Goal: Information Seeking & Learning: Learn about a topic

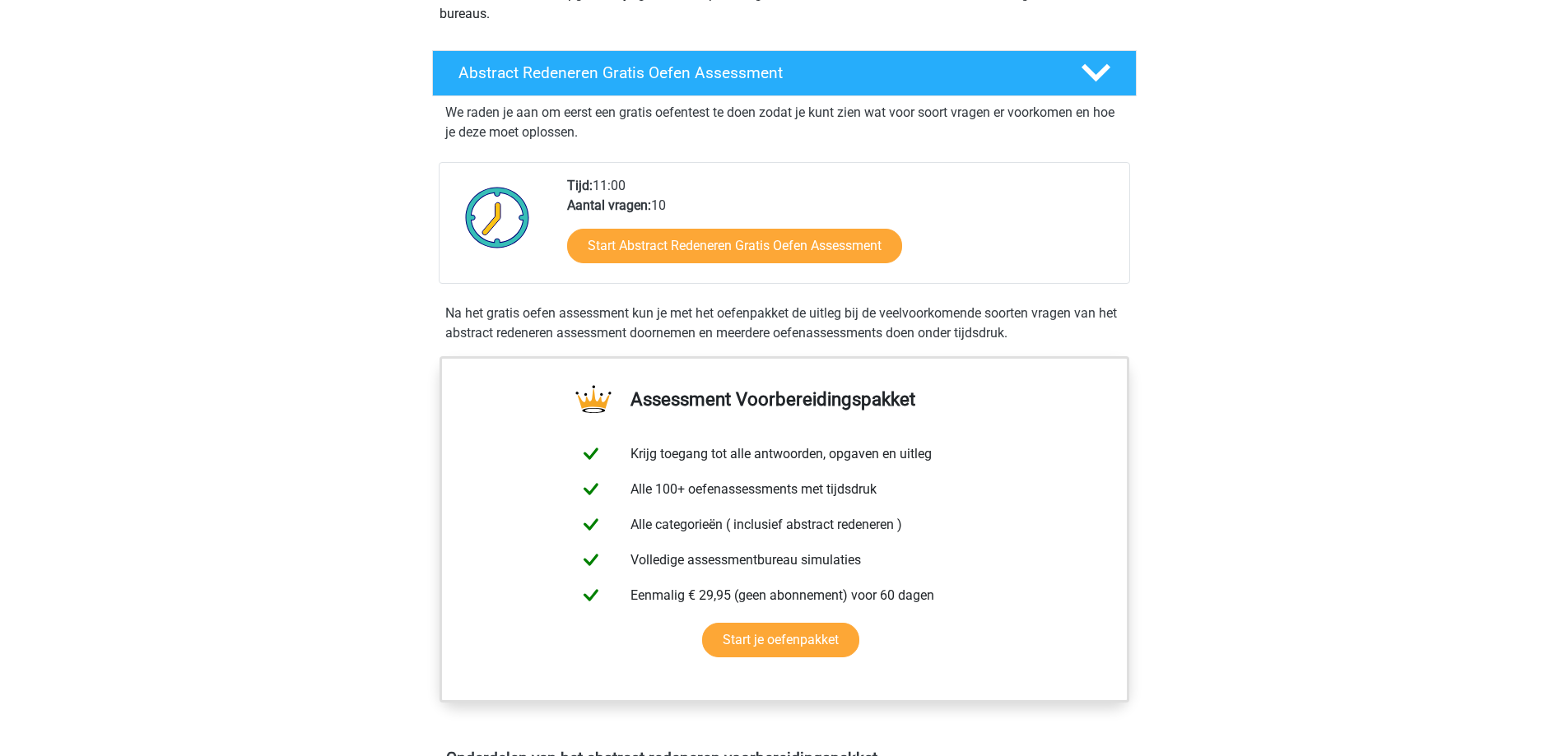
scroll to position [240, 0]
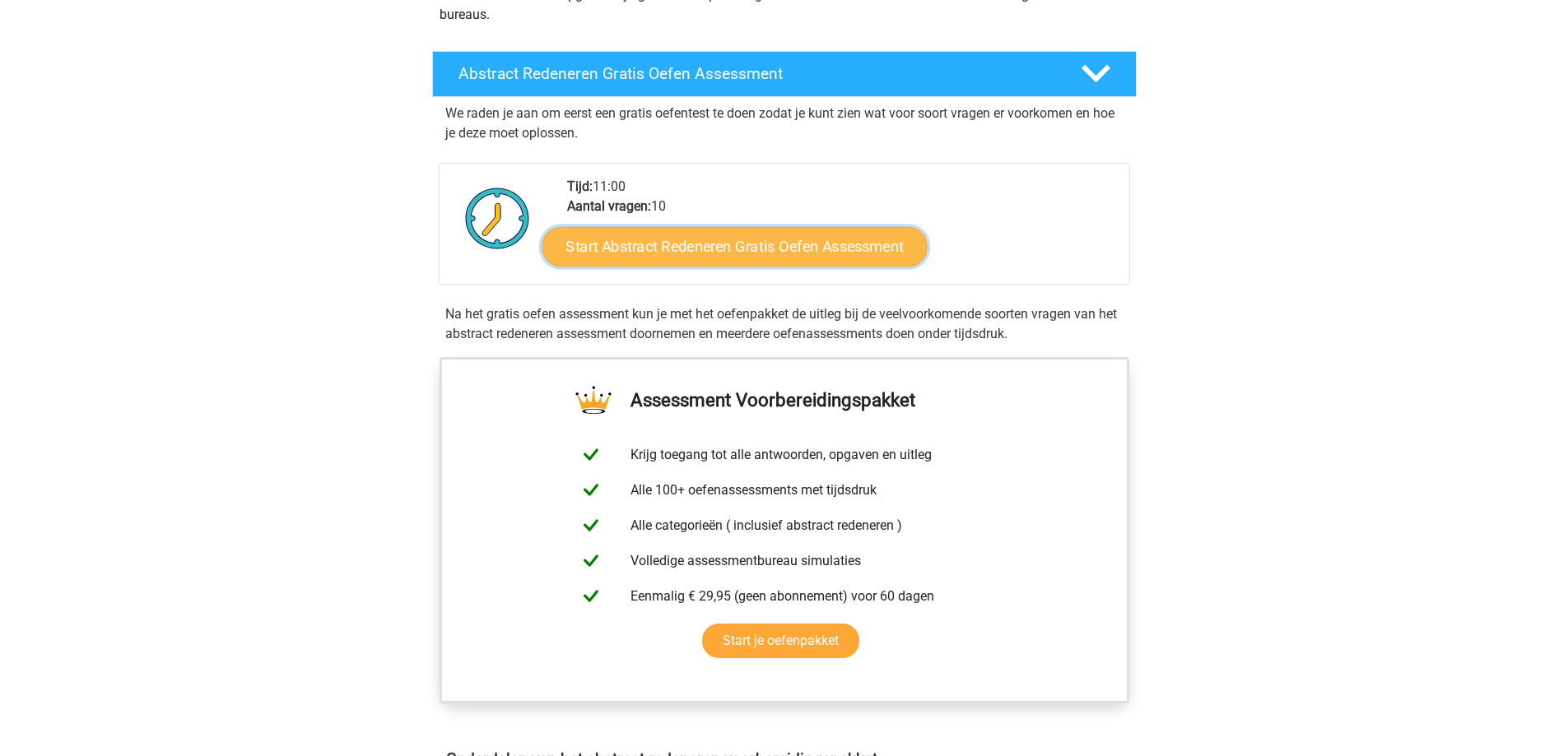
click at [757, 246] on link "Start Abstract Redeneren Gratis Oefen Assessment" at bounding box center [734, 246] width 385 height 39
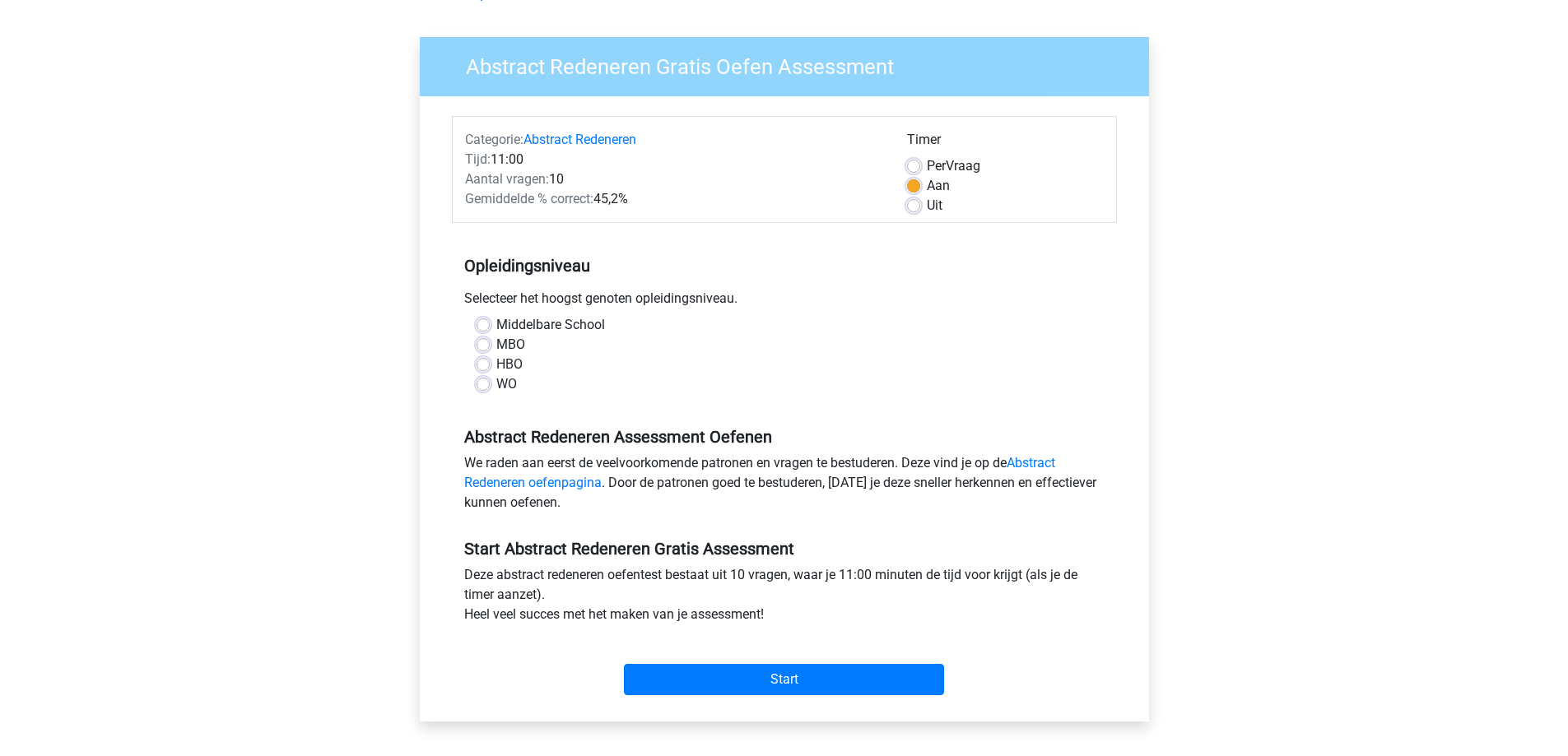
scroll to position [99, 0]
click at [497, 364] on label "HBO" at bounding box center [510, 363] width 26 height 20
click at [489, 364] on input "HBO" at bounding box center [483, 361] width 13 height 17
radio input "true"
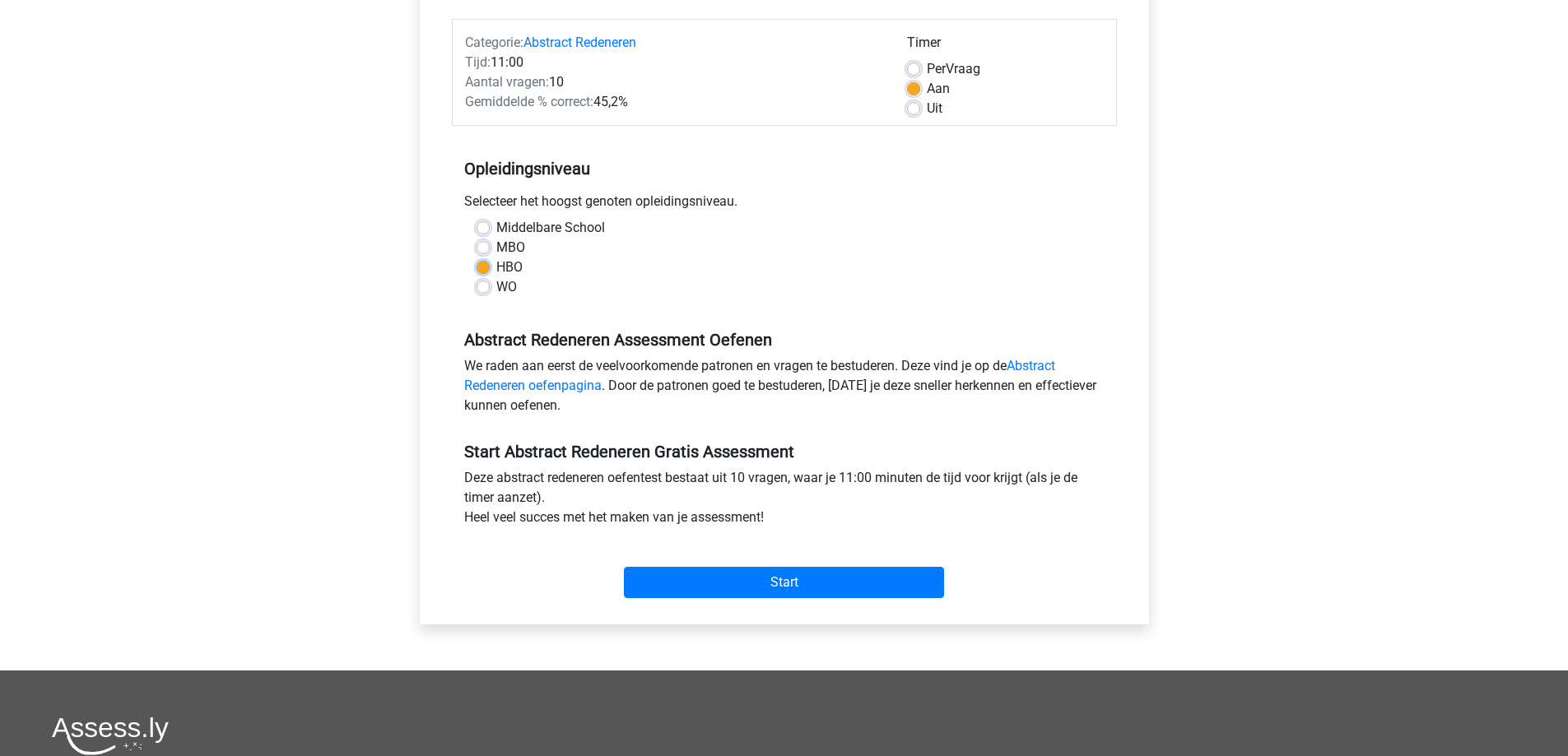
scroll to position [197, 0]
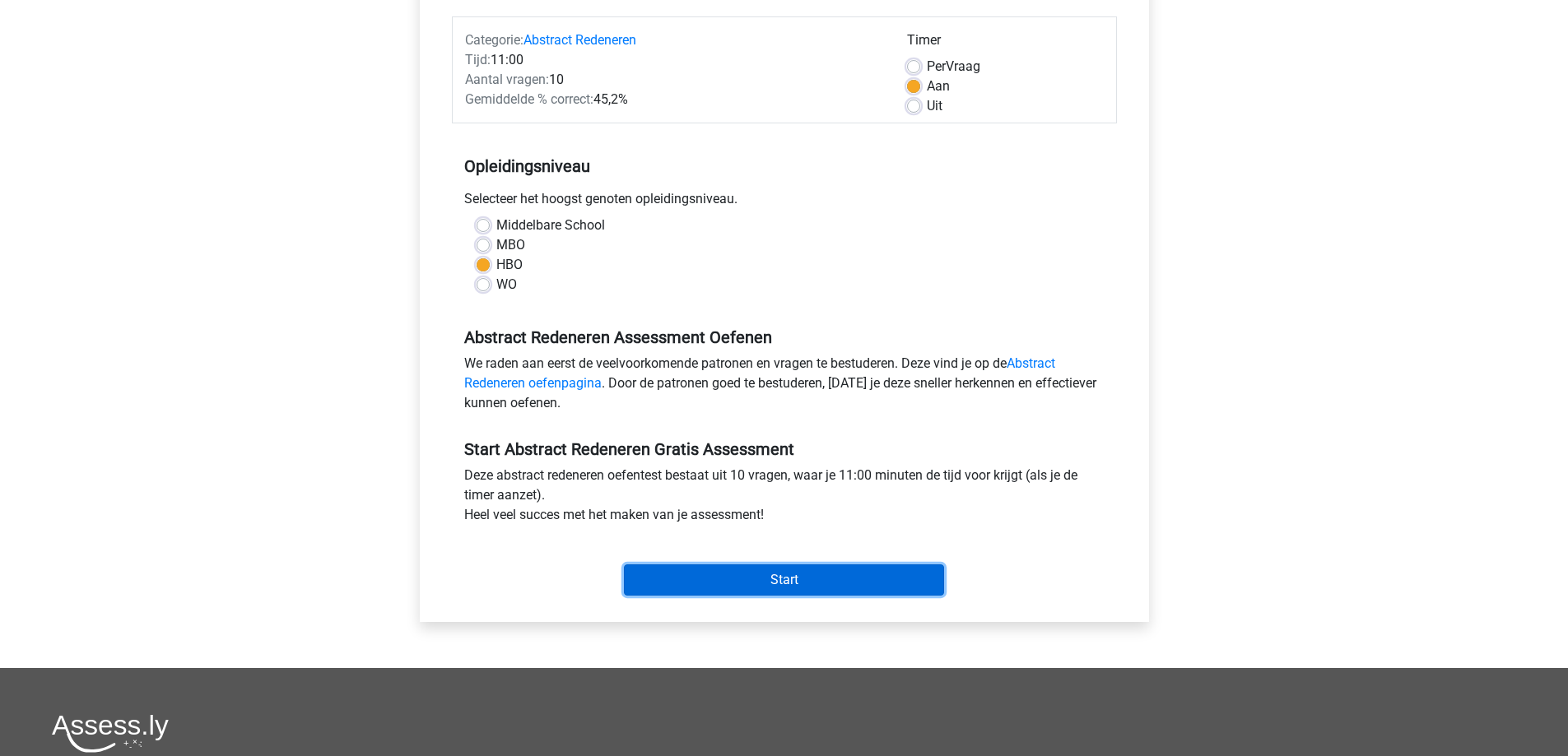
click at [767, 568] on input "Start" at bounding box center [784, 581] width 320 height 32
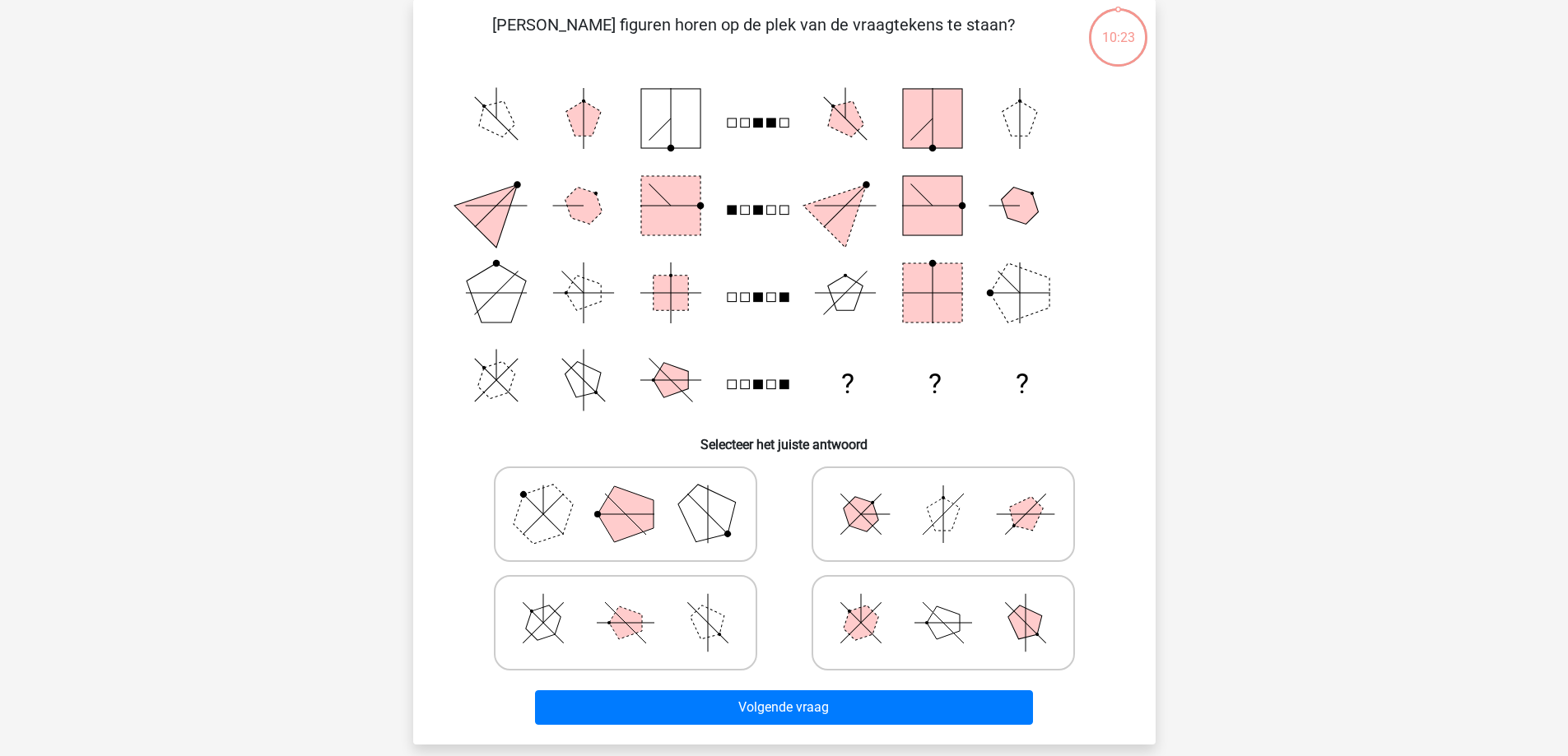
scroll to position [117, 0]
click at [682, 610] on icon at bounding box center [625, 622] width 247 height 82
click at [636, 602] on input "radio" at bounding box center [631, 596] width 11 height 11
radio input "true"
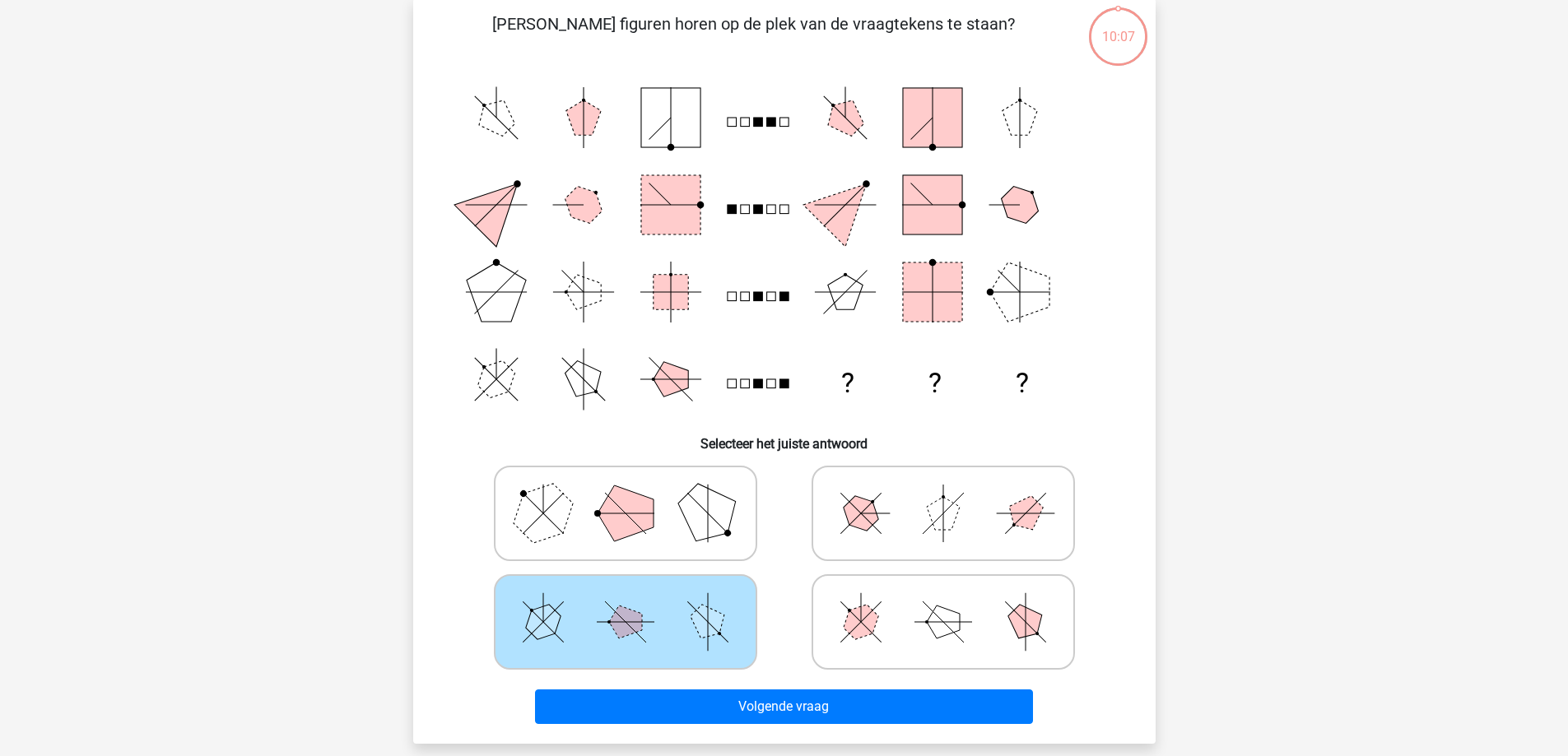
scroll to position [171, 0]
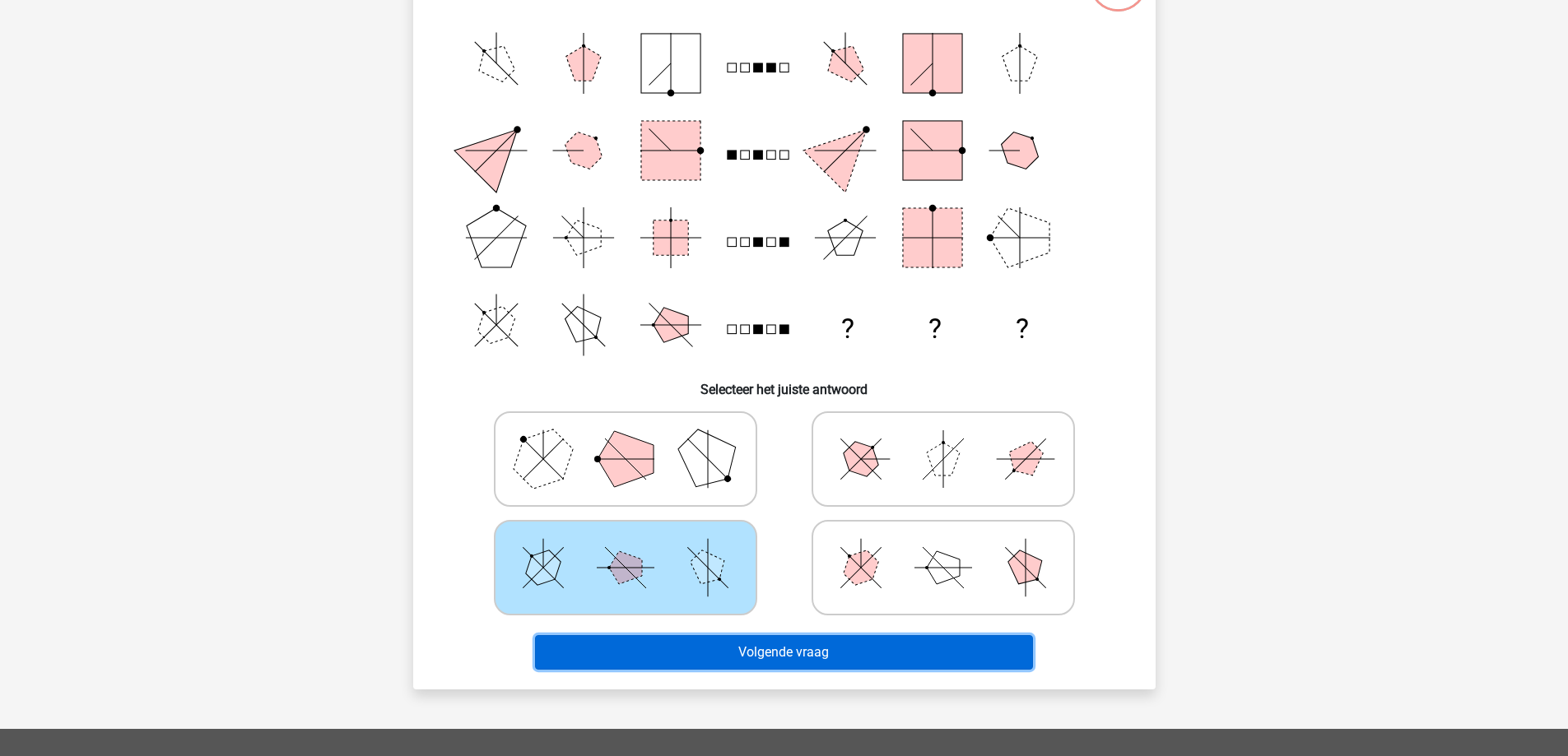
click at [780, 650] on button "Volgende vraag" at bounding box center [784, 652] width 498 height 34
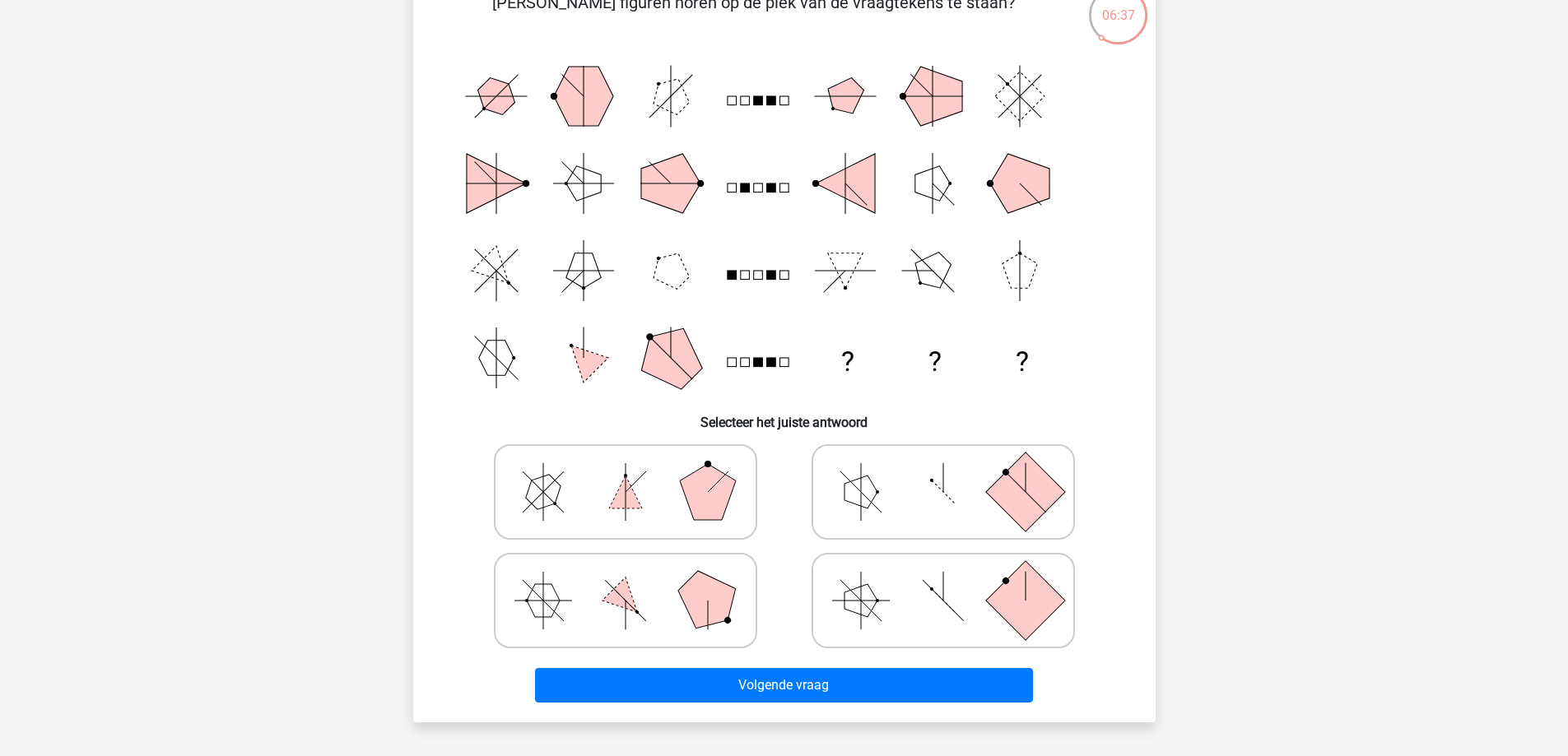
scroll to position [138, 0]
click at [945, 596] on icon at bounding box center [943, 602] width 247 height 82
click at [945, 581] on input "radio" at bounding box center [949, 575] width 11 height 11
radio input "true"
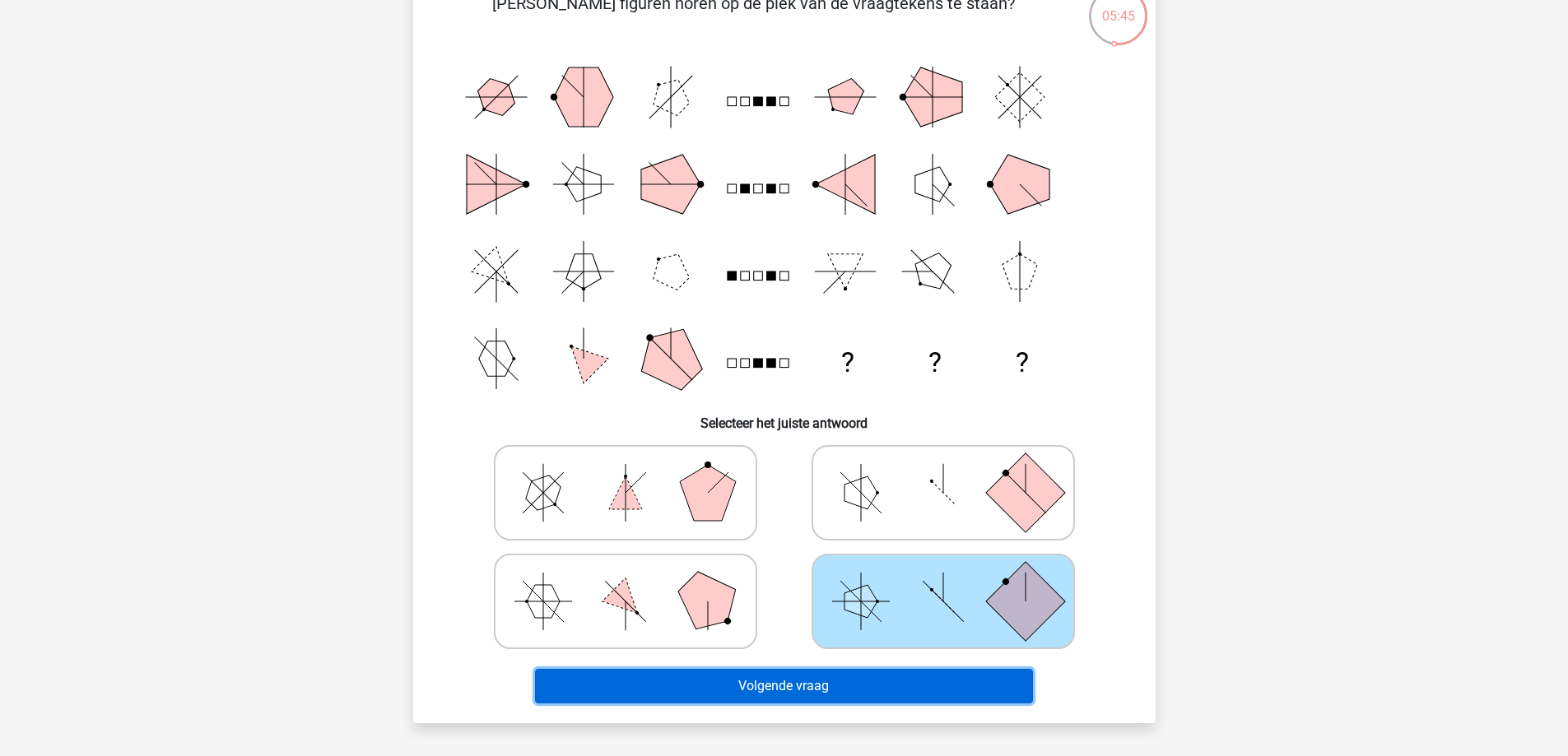
click at [804, 685] on button "Volgende vraag" at bounding box center [784, 686] width 498 height 34
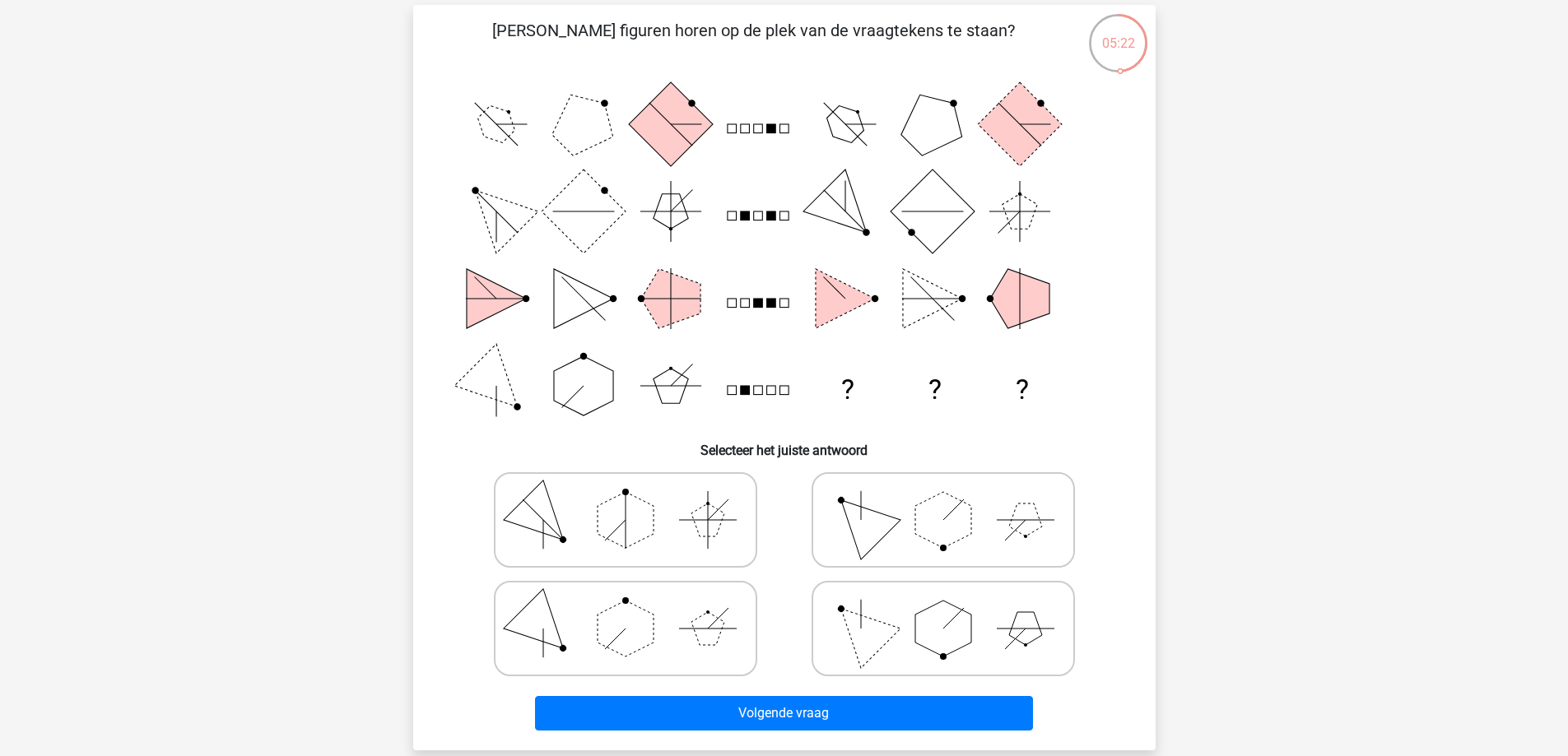
scroll to position [111, 0]
click at [648, 608] on icon at bounding box center [625, 628] width 247 height 82
click at [636, 607] on input "radio" at bounding box center [631, 602] width 11 height 11
radio input "true"
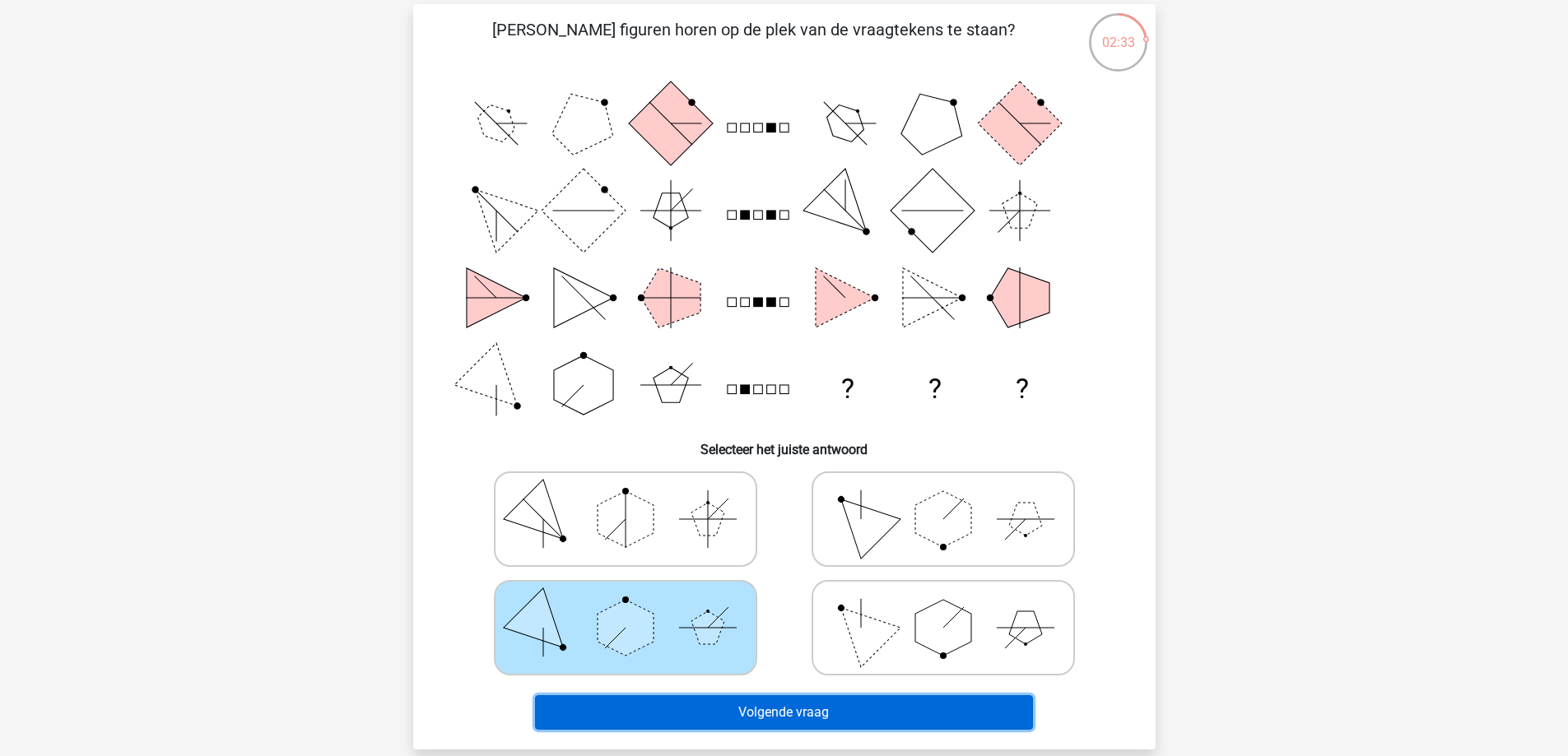
click at [778, 703] on button "Volgende vraag" at bounding box center [784, 712] width 498 height 34
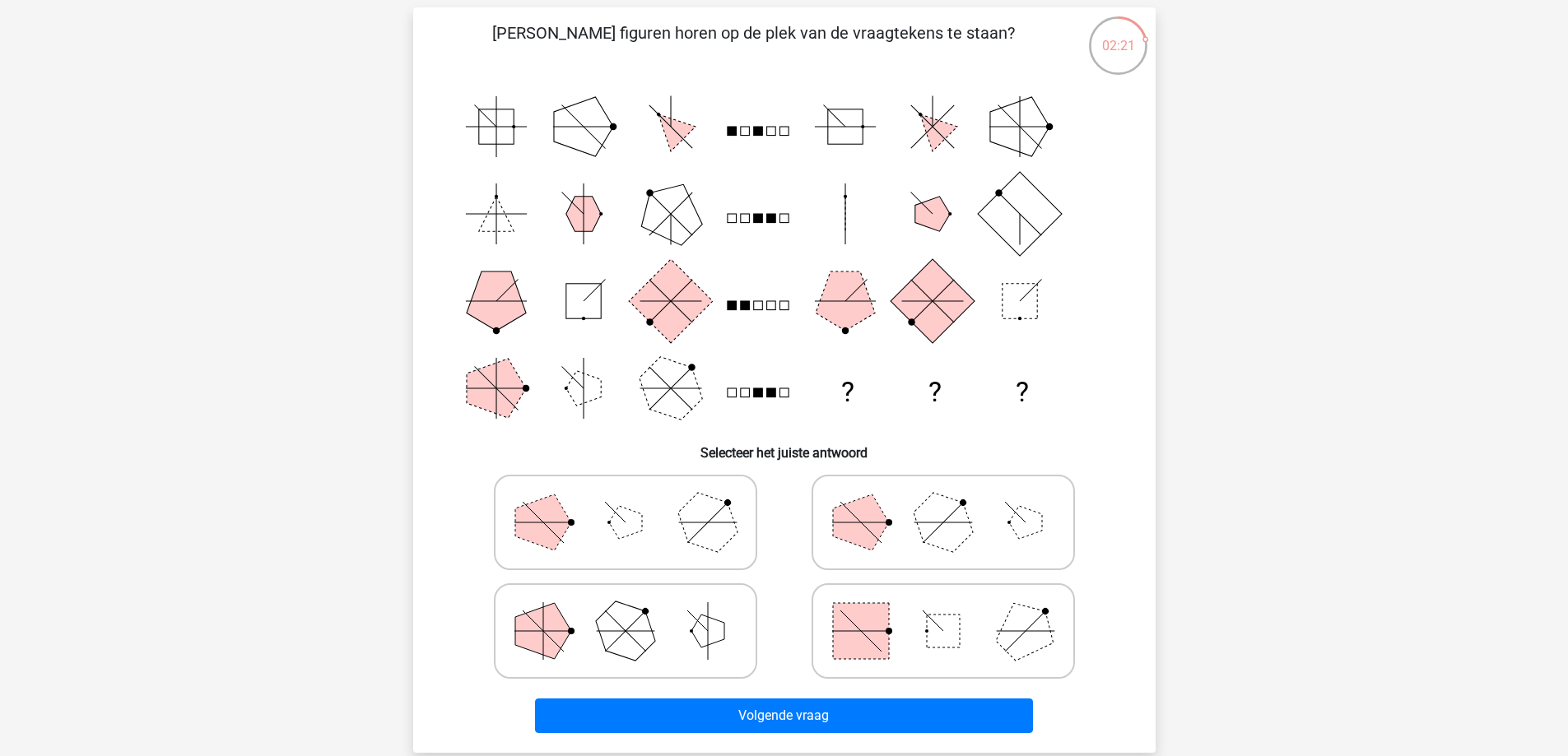
scroll to position [109, 0]
click at [684, 516] on polygon at bounding box center [707, 521] width 79 height 79
click at [636, 501] on input "radio" at bounding box center [631, 496] width 11 height 11
radio input "true"
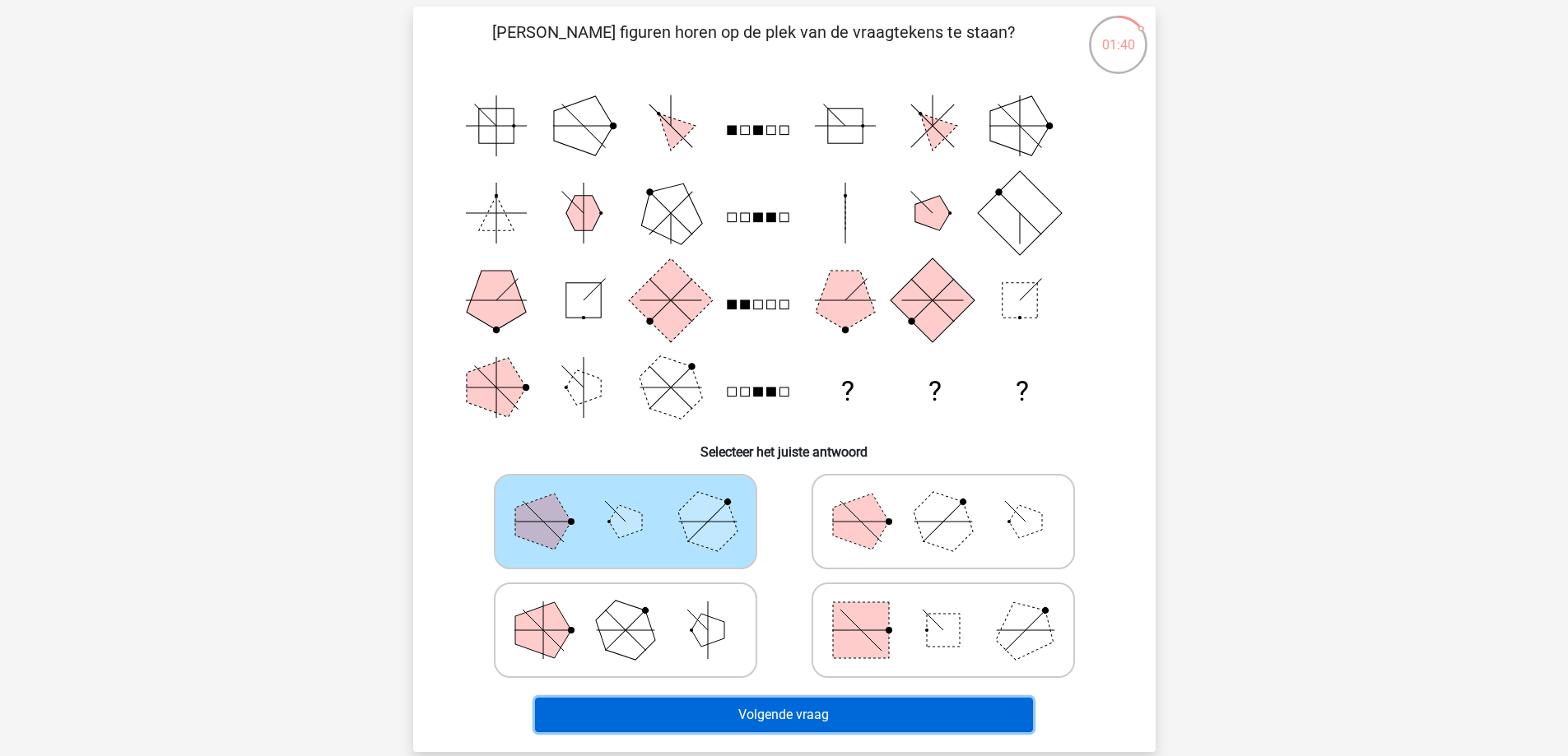
click at [822, 710] on button "Volgende vraag" at bounding box center [784, 715] width 498 height 34
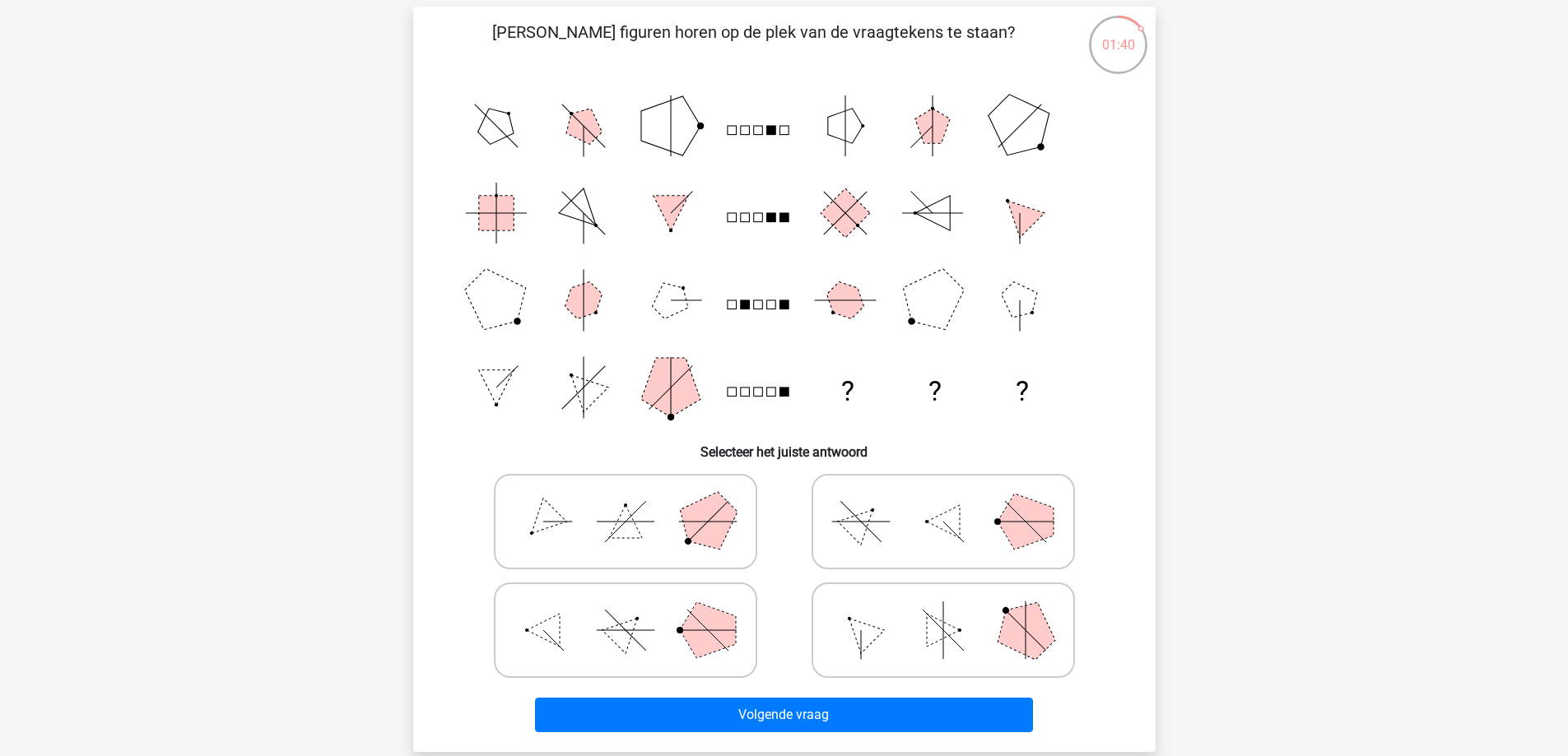
scroll to position [82, 0]
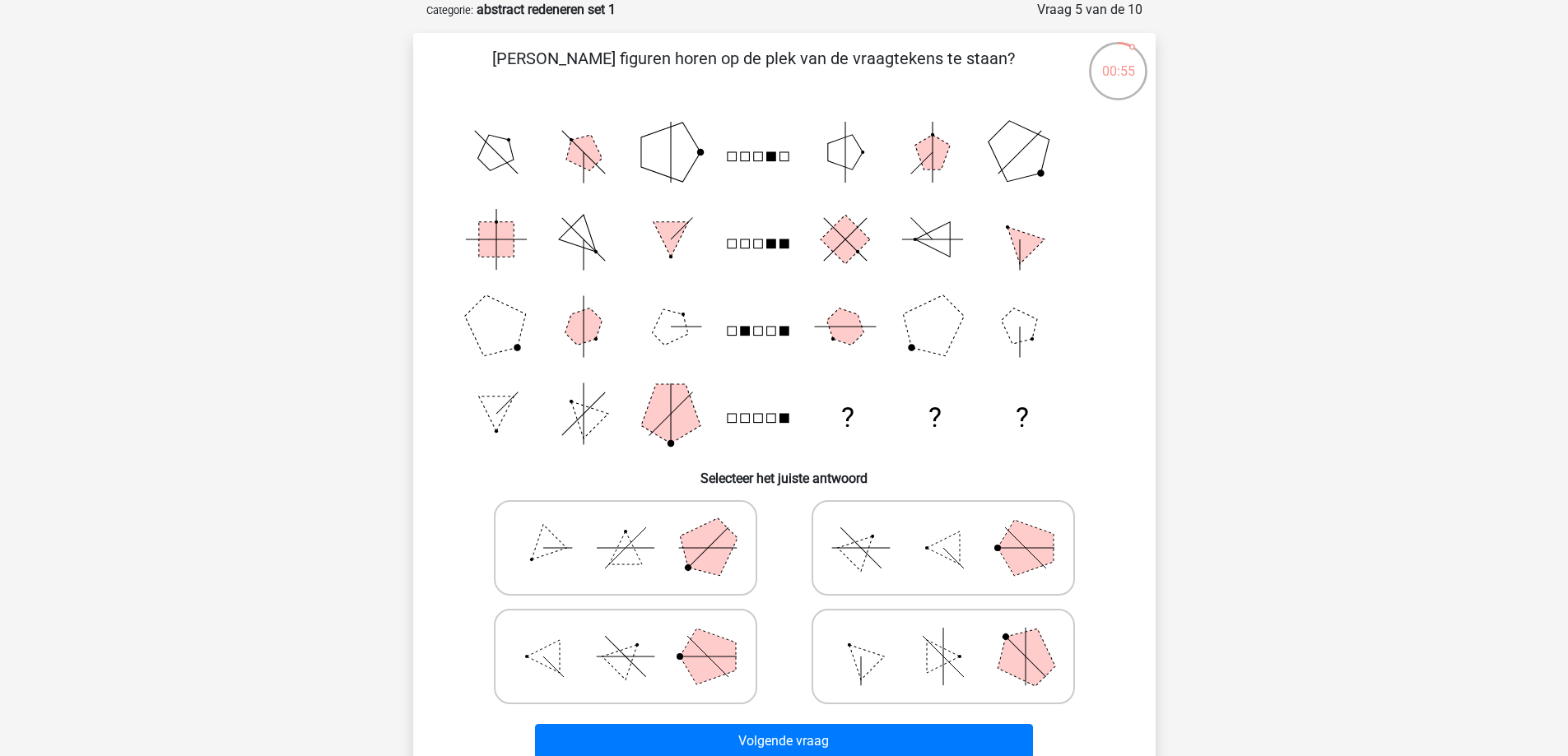
click at [647, 553] on icon at bounding box center [625, 548] width 247 height 82
click at [636, 527] on input "radio" at bounding box center [631, 522] width 11 height 11
radio input "true"
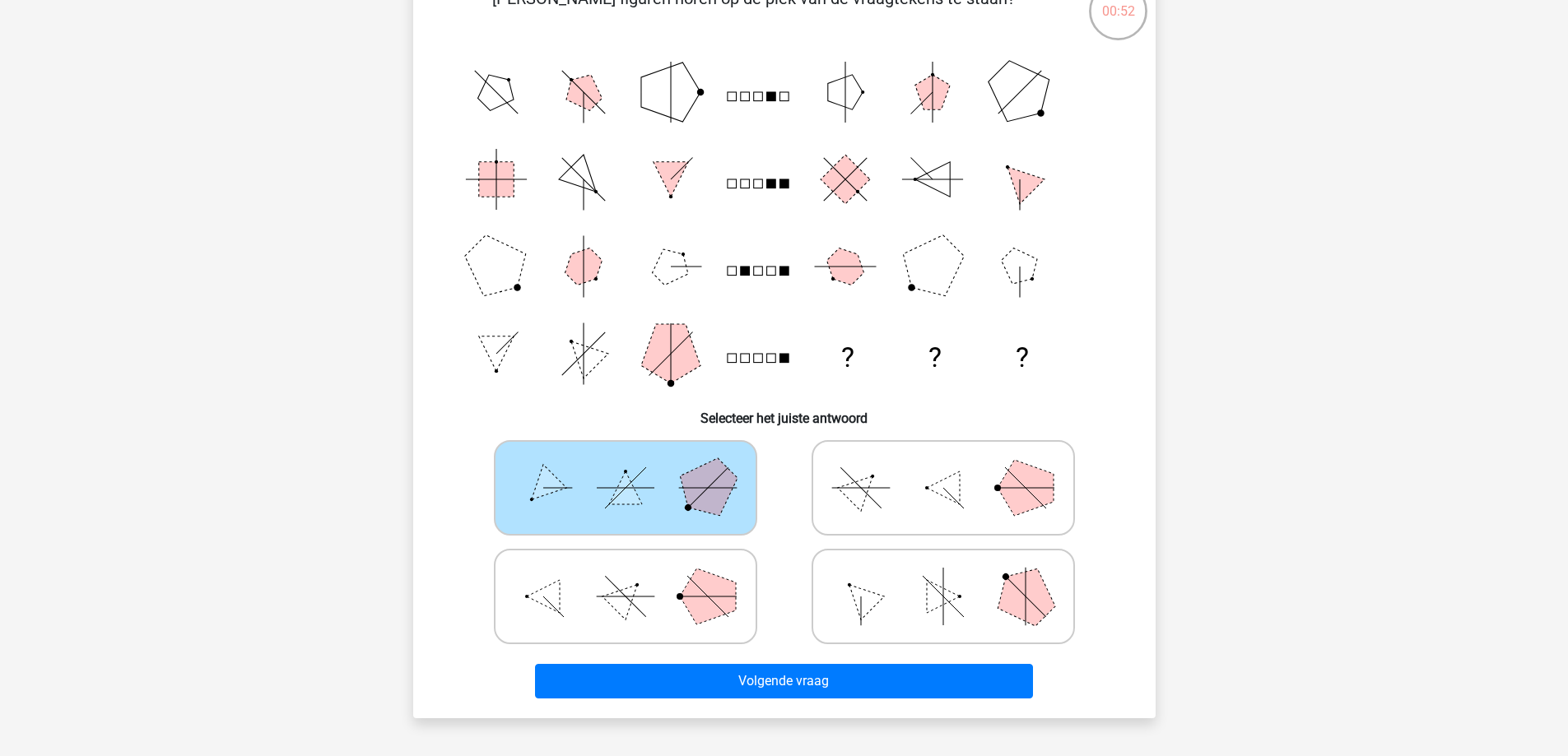
scroll to position [143, 0]
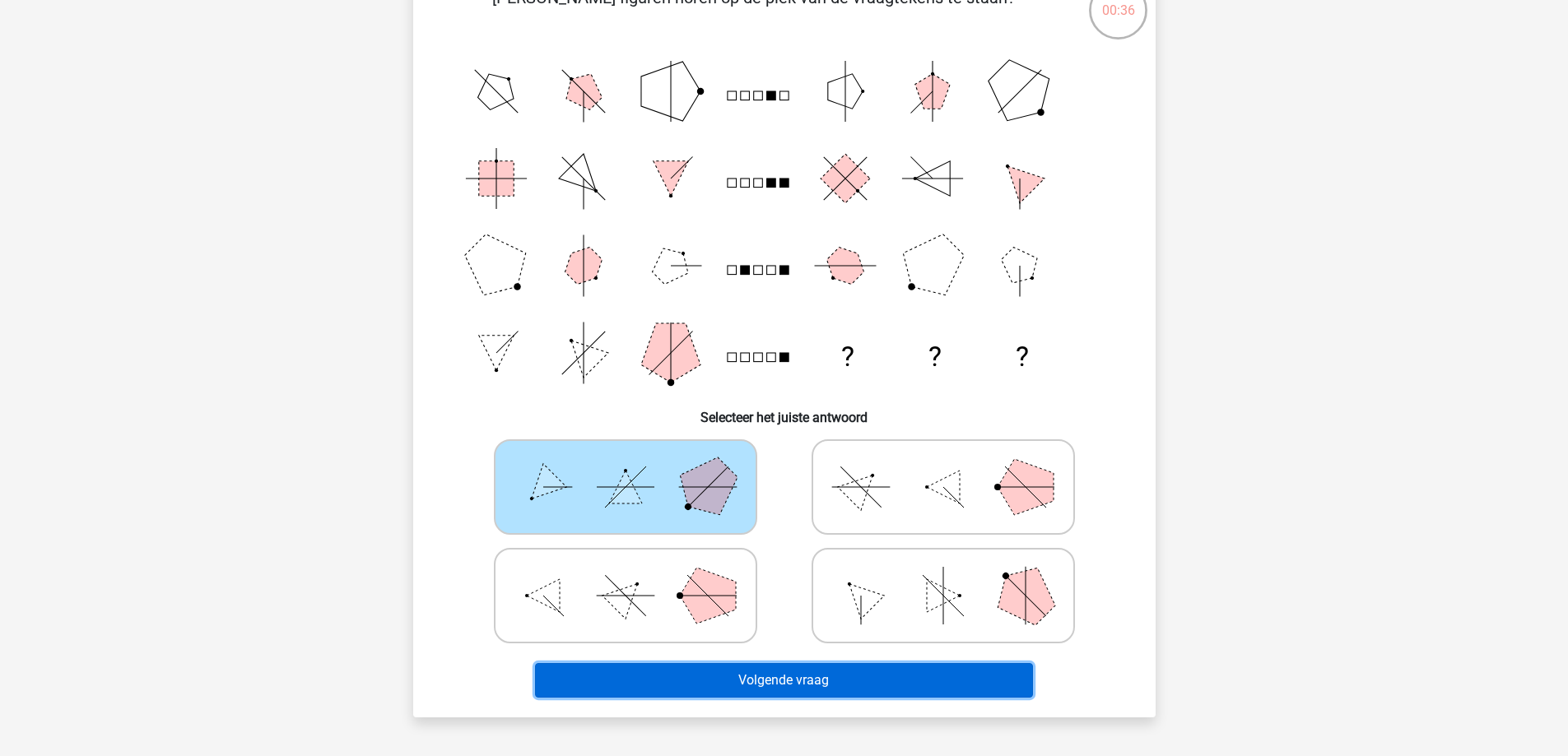
click at [843, 673] on button "Volgende vraag" at bounding box center [784, 680] width 498 height 34
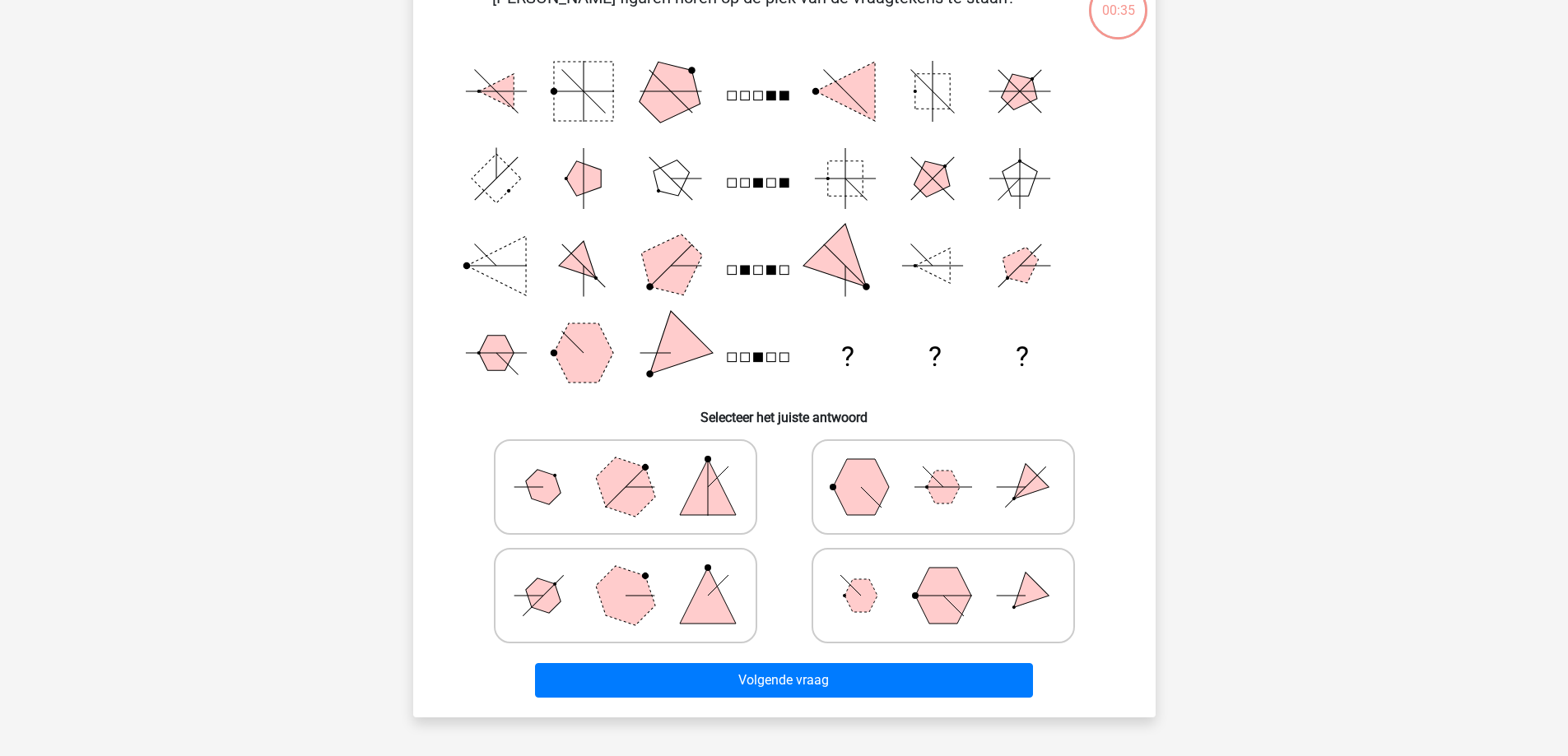
scroll to position [82, 0]
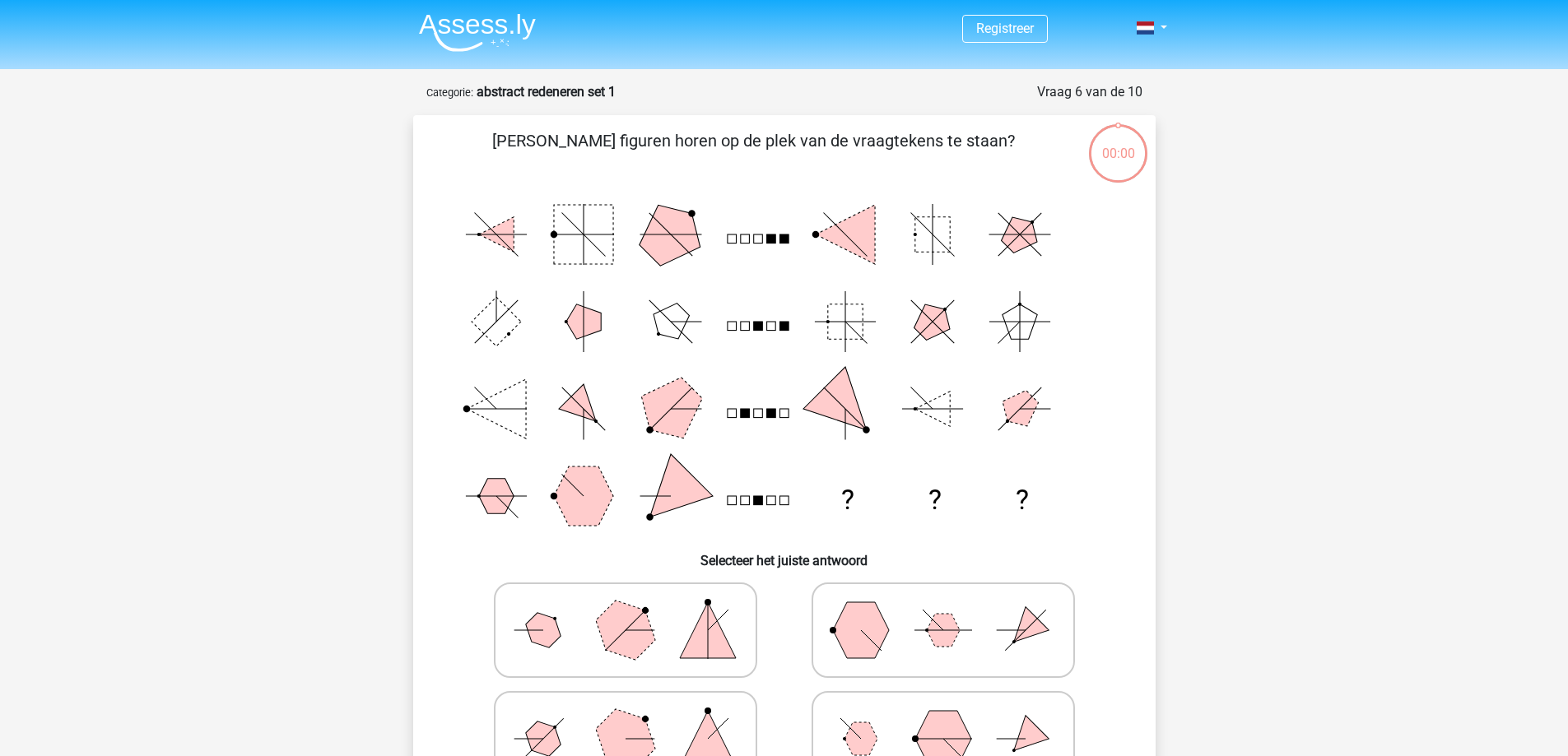
scroll to position [82, 0]
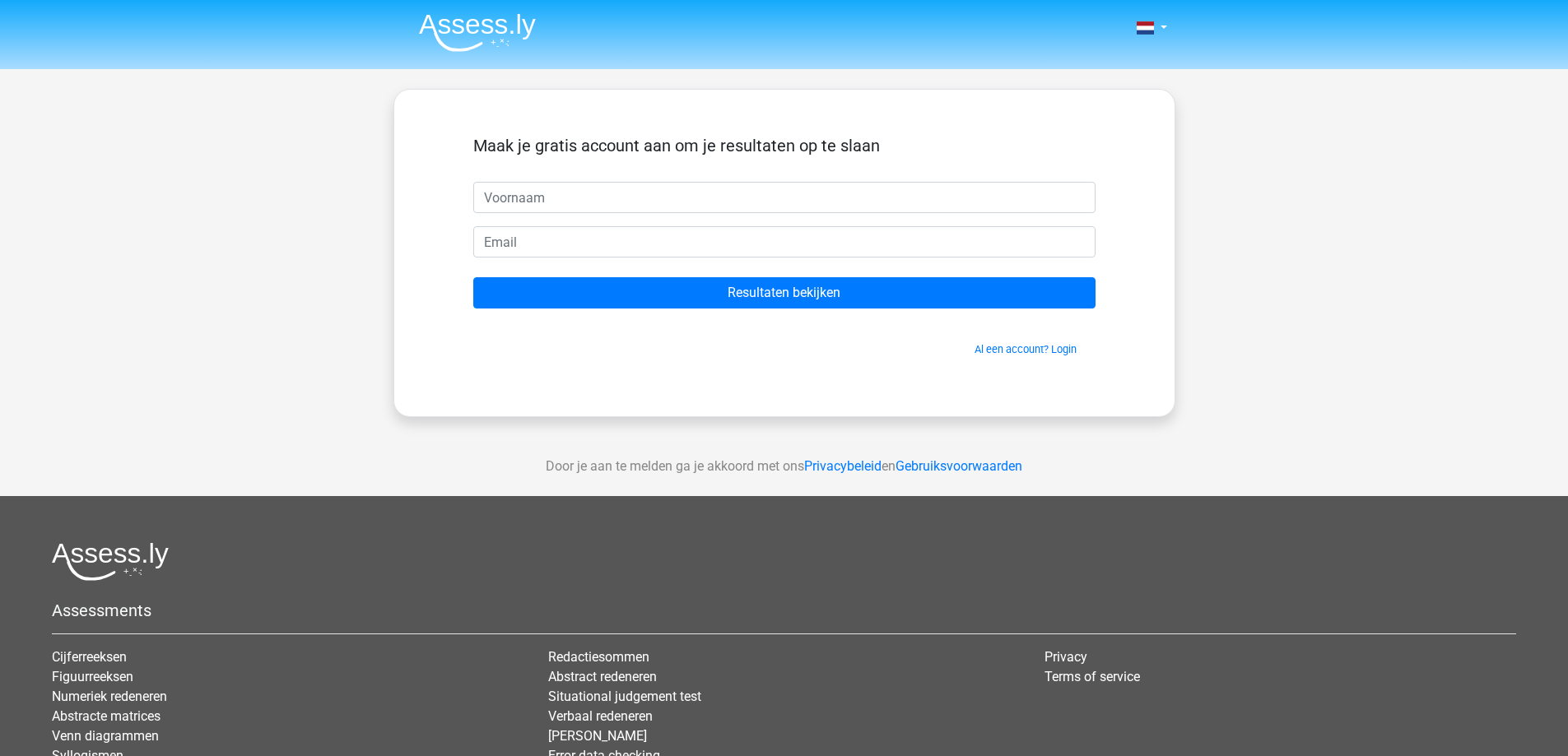
click at [590, 191] on input "text" at bounding box center [784, 197] width 622 height 32
type input "[PERSON_NAME]"
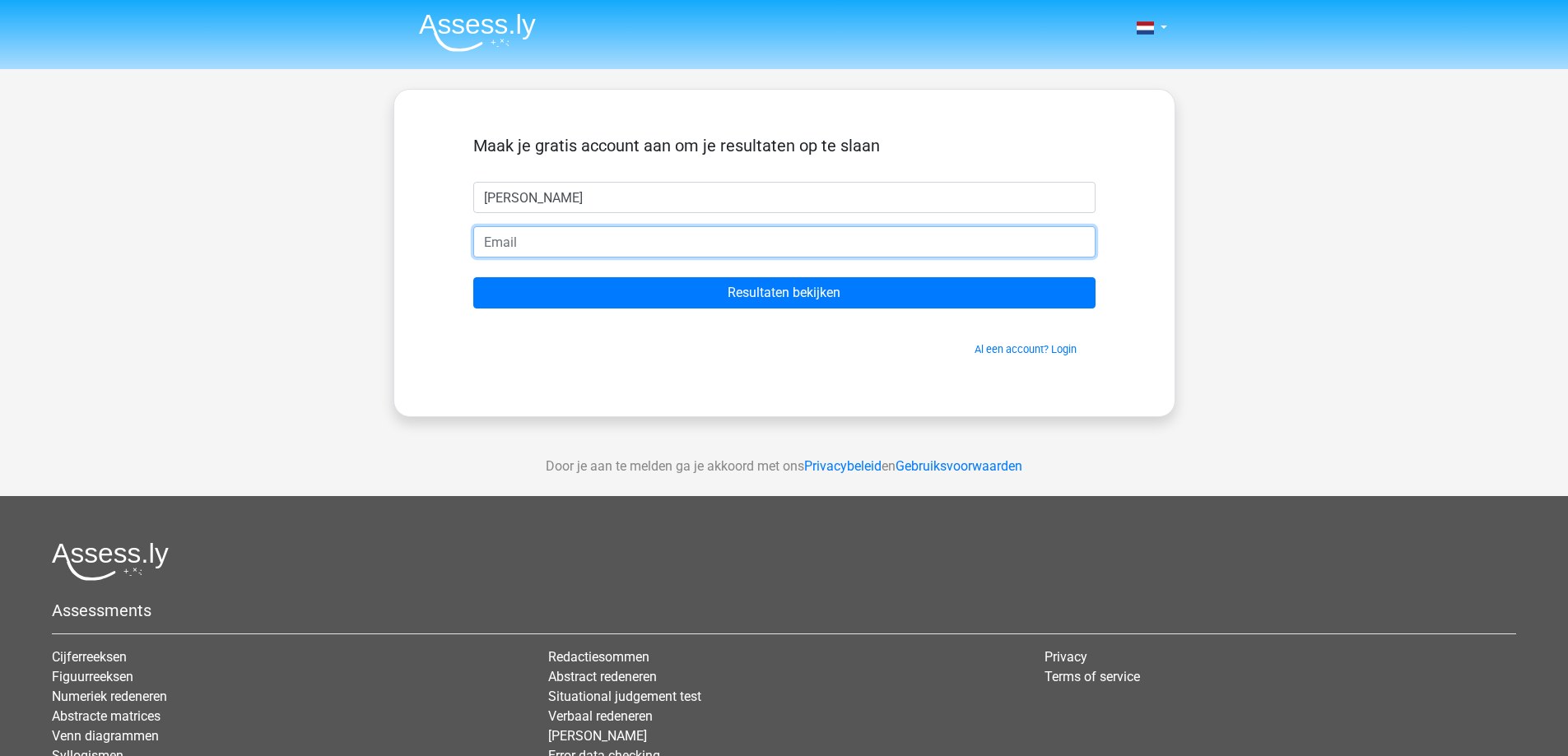
click at [576, 230] on input "email" at bounding box center [784, 242] width 622 height 32
type input "[PERSON_NAME][EMAIL_ADDRESS][DOMAIN_NAME]"
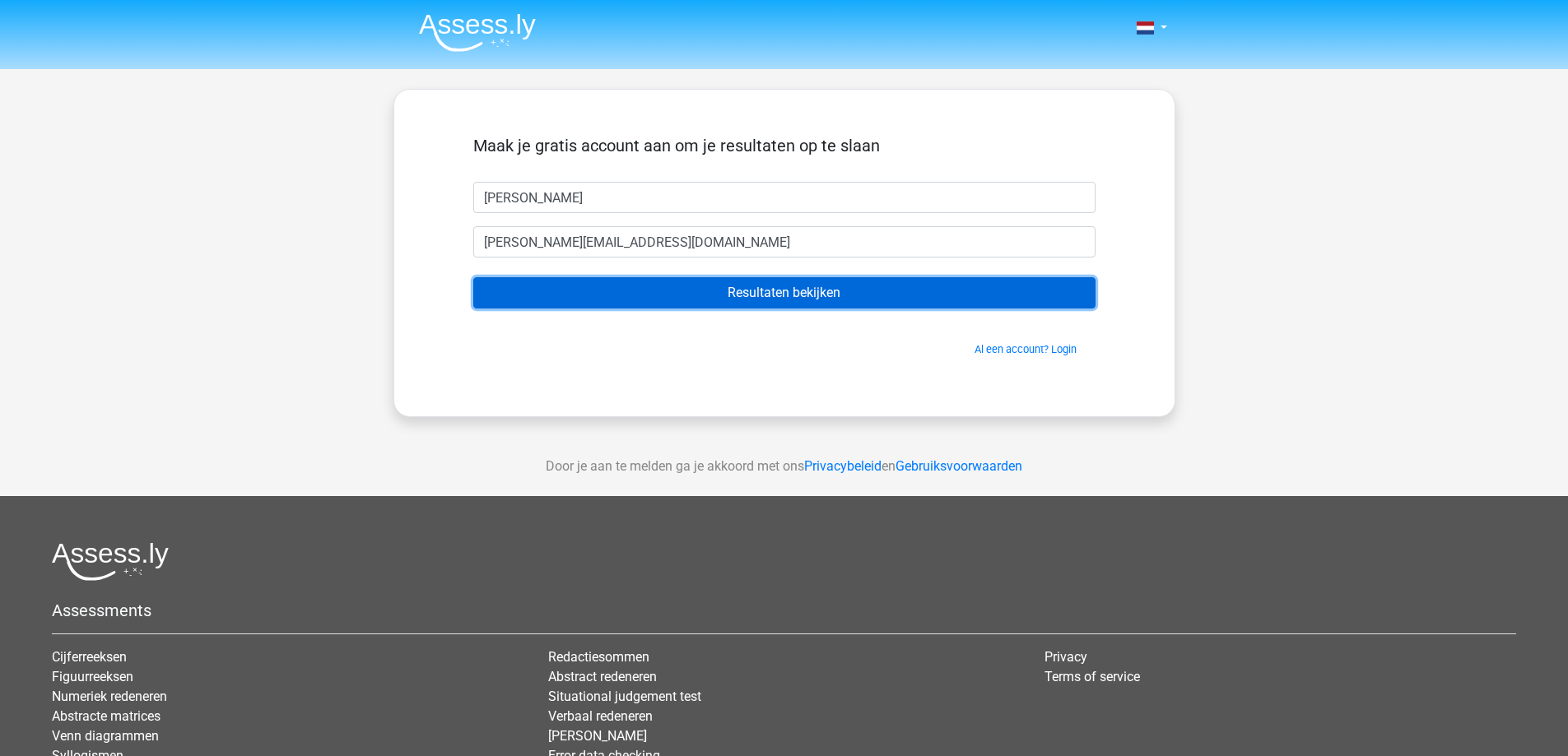
click at [655, 290] on input "Resultaten bekijken" at bounding box center [784, 293] width 622 height 32
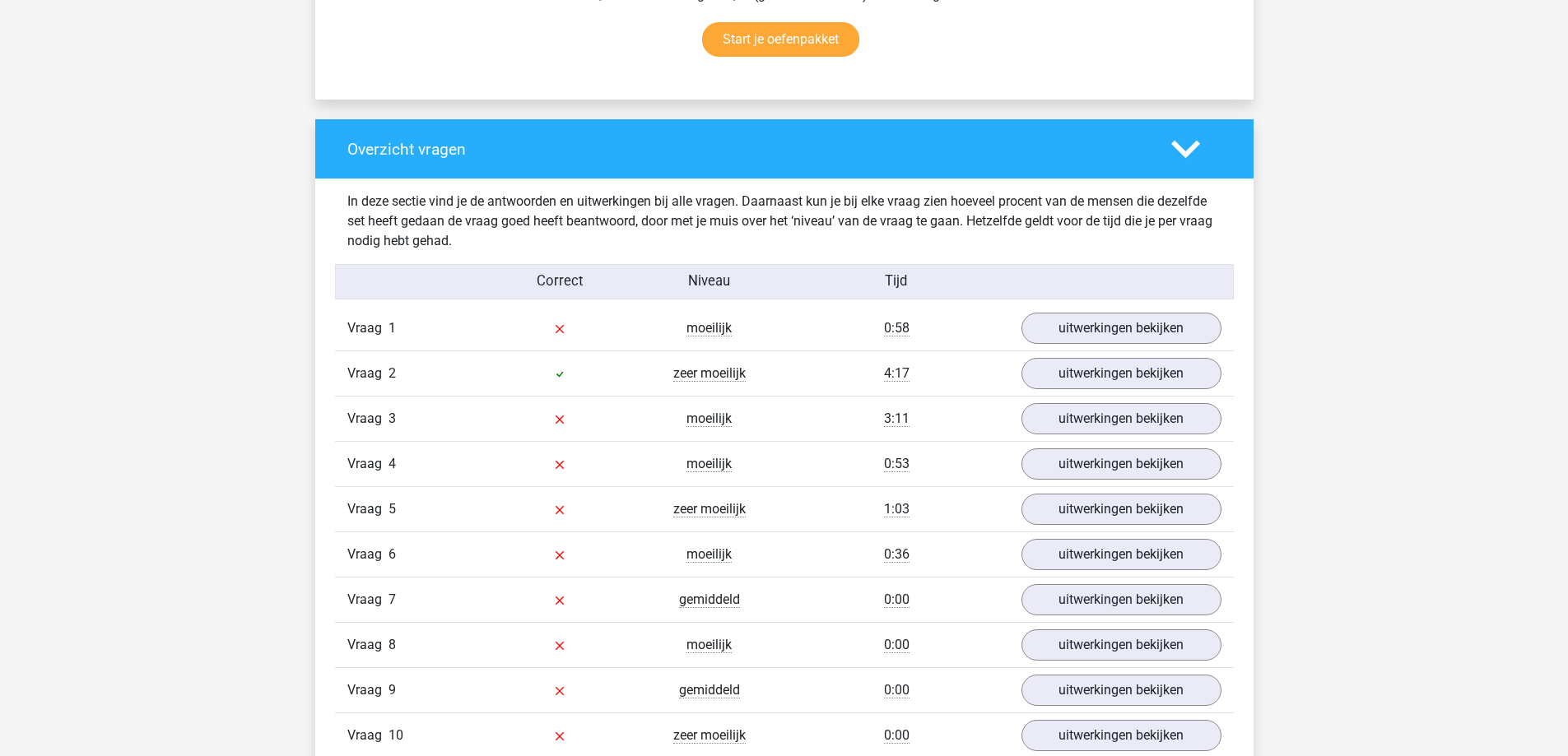
scroll to position [1117, 0]
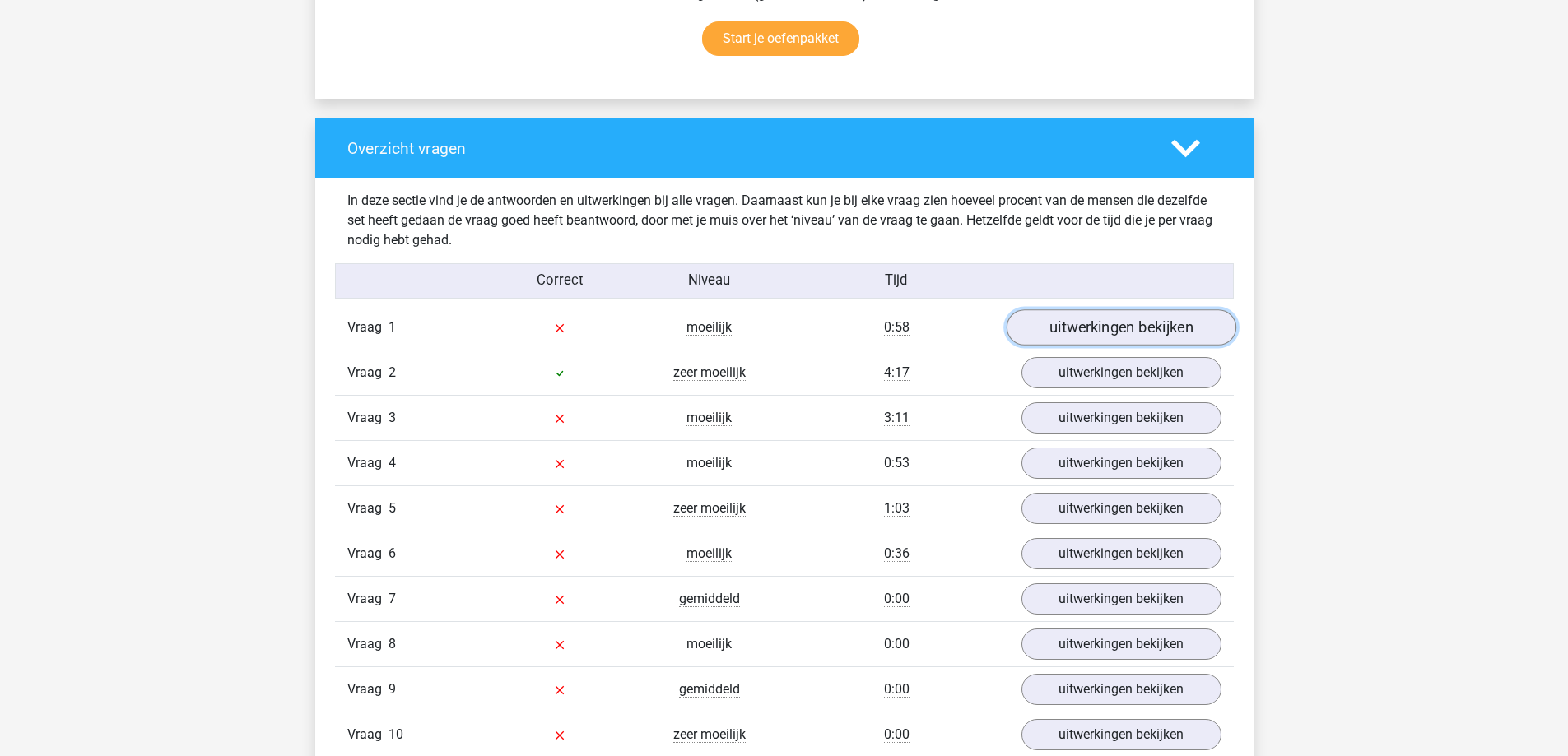
click at [1128, 321] on link "uitwerkingen bekijken" at bounding box center [1121, 328] width 230 height 36
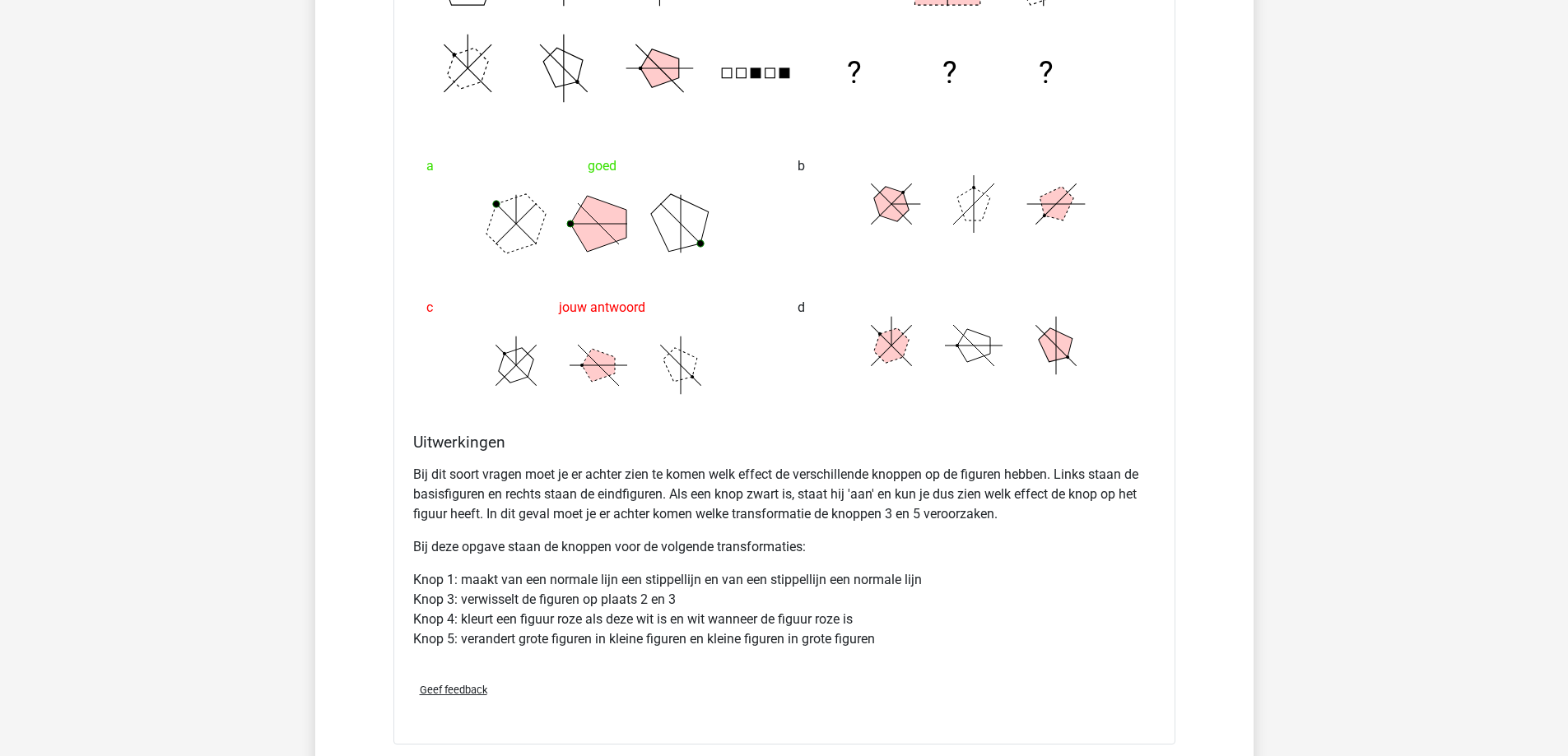
scroll to position [1789, 0]
click at [569, 224] on circle at bounding box center [570, 224] width 7 height 7
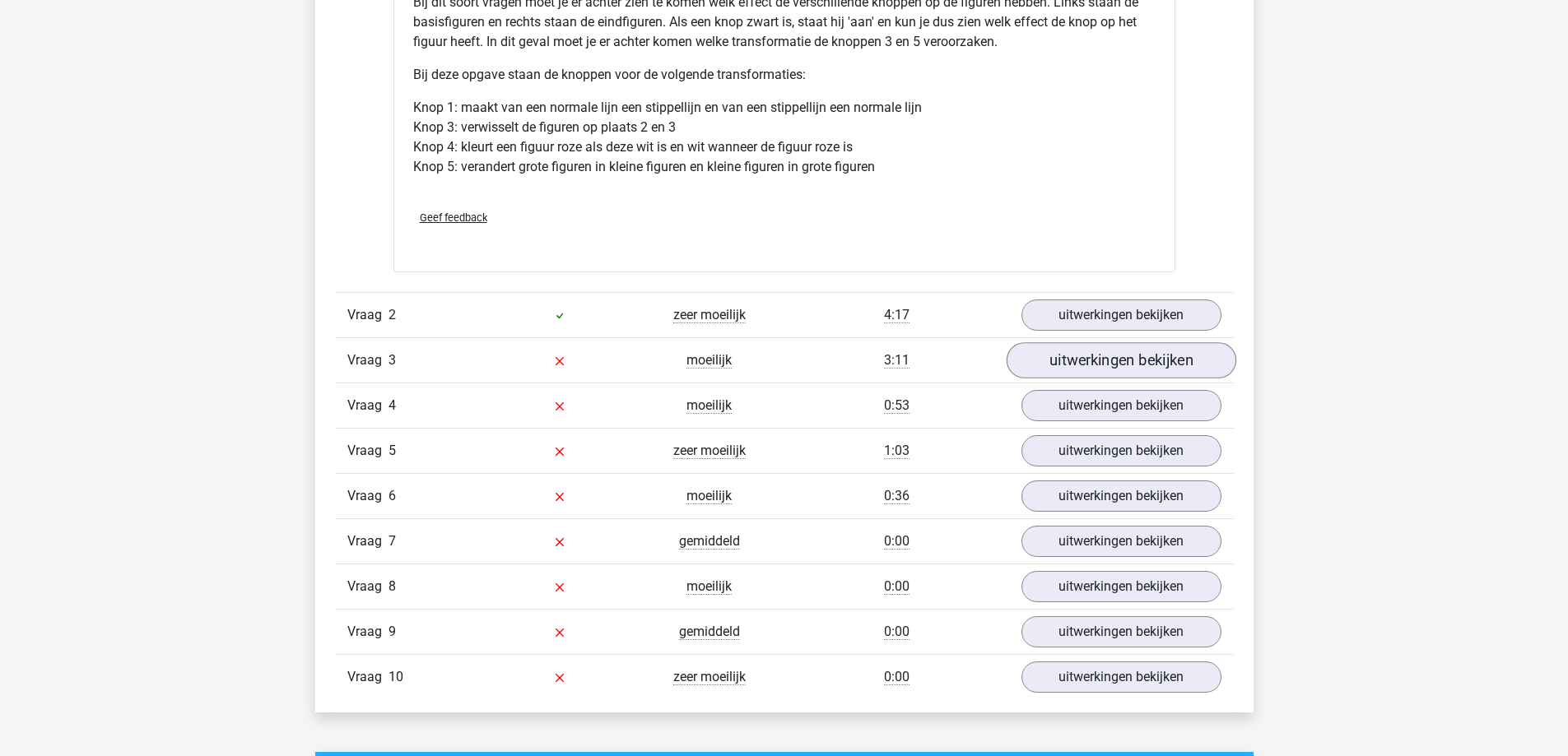
scroll to position [2261, 0]
click at [1115, 312] on link "uitwerkingen bekijken" at bounding box center [1121, 314] width 230 height 36
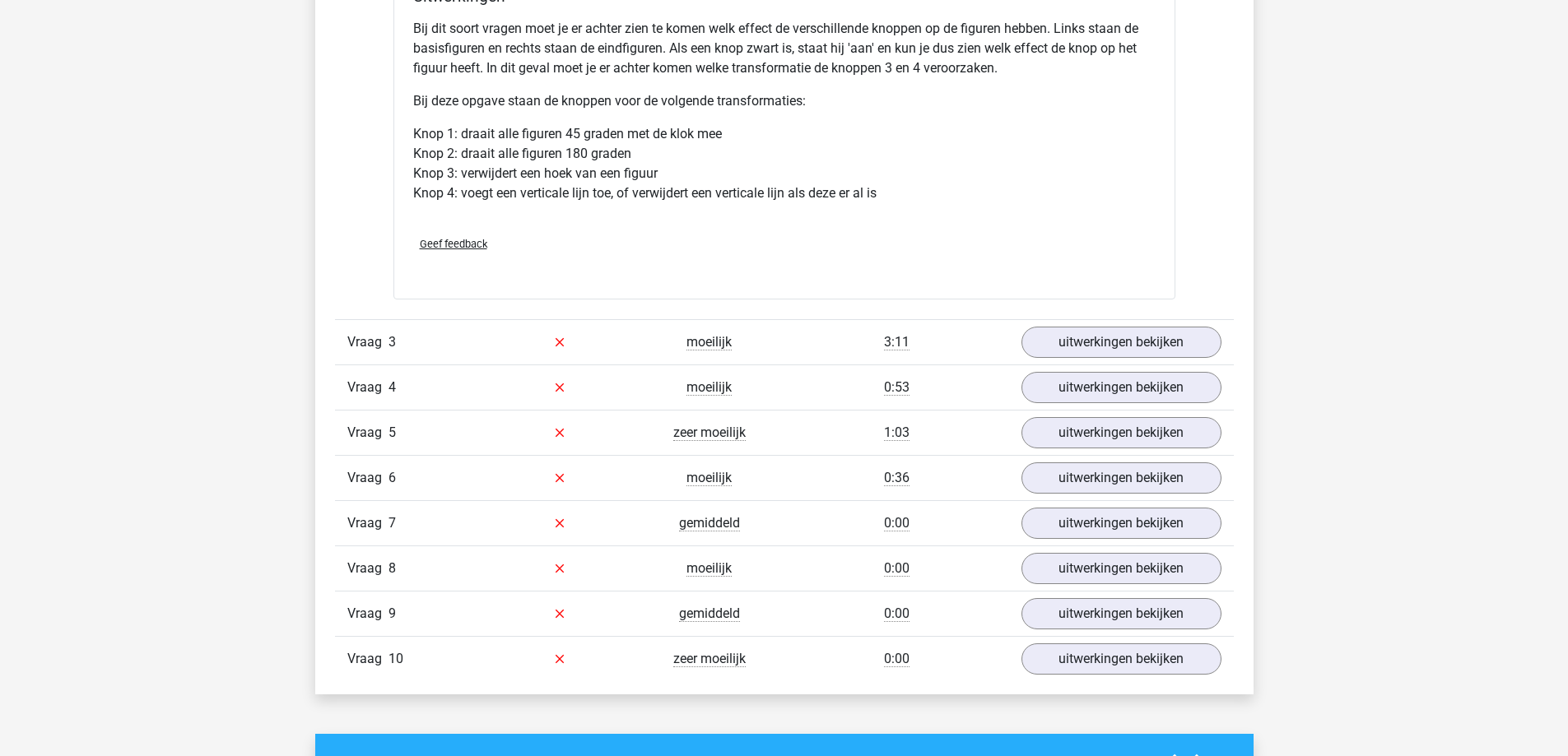
scroll to position [3345, 0]
click at [1160, 332] on link "uitwerkingen bekijken" at bounding box center [1121, 341] width 230 height 36
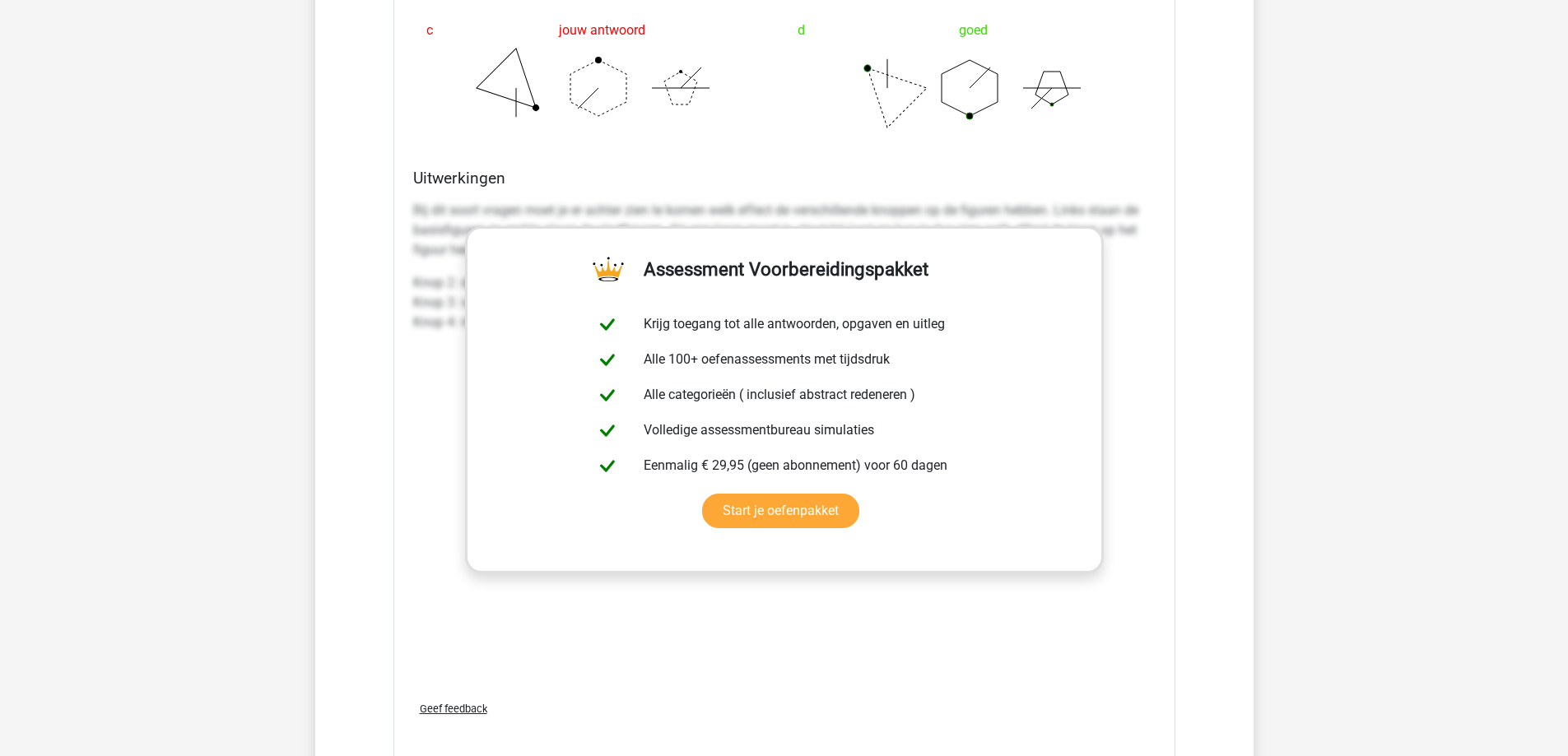
scroll to position [4287, 0]
click at [1160, 332] on div "Uitwerkingen Bij dit soort vragen moet je er achter zien te komen welk effect d…" at bounding box center [784, 427] width 755 height 519
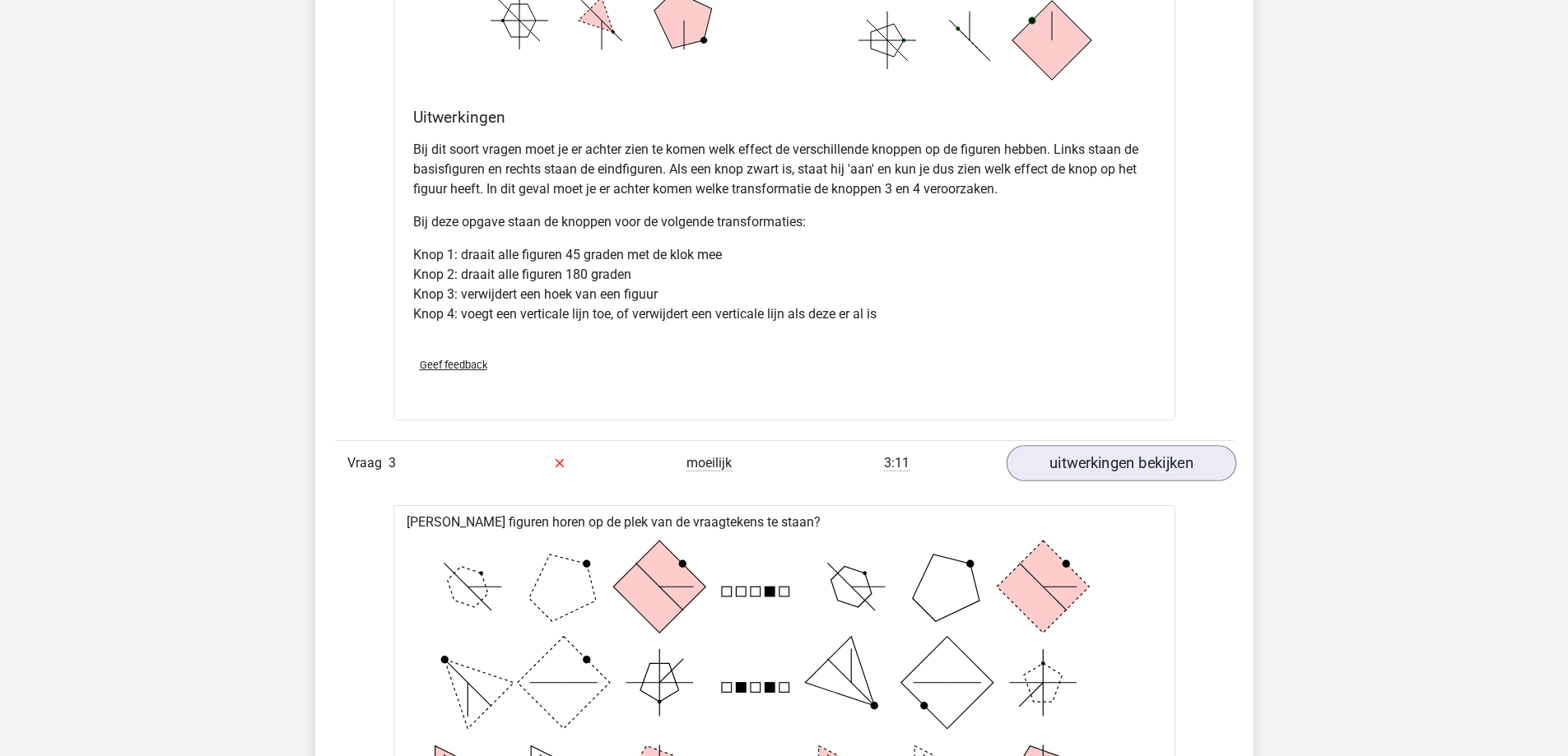
scroll to position [3150, 0]
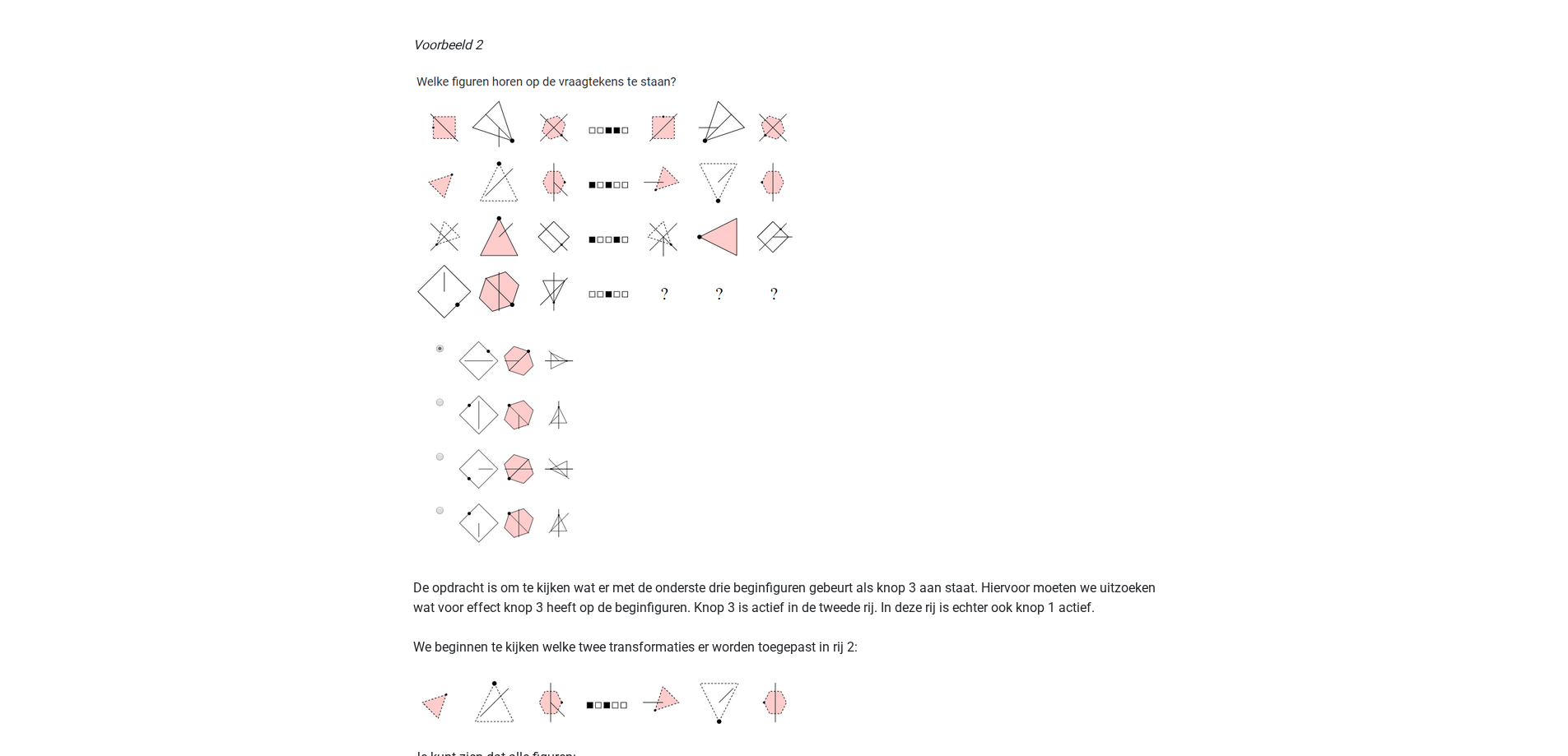
scroll to position [2104, 0]
